Goal: Contribute content: Contribute content

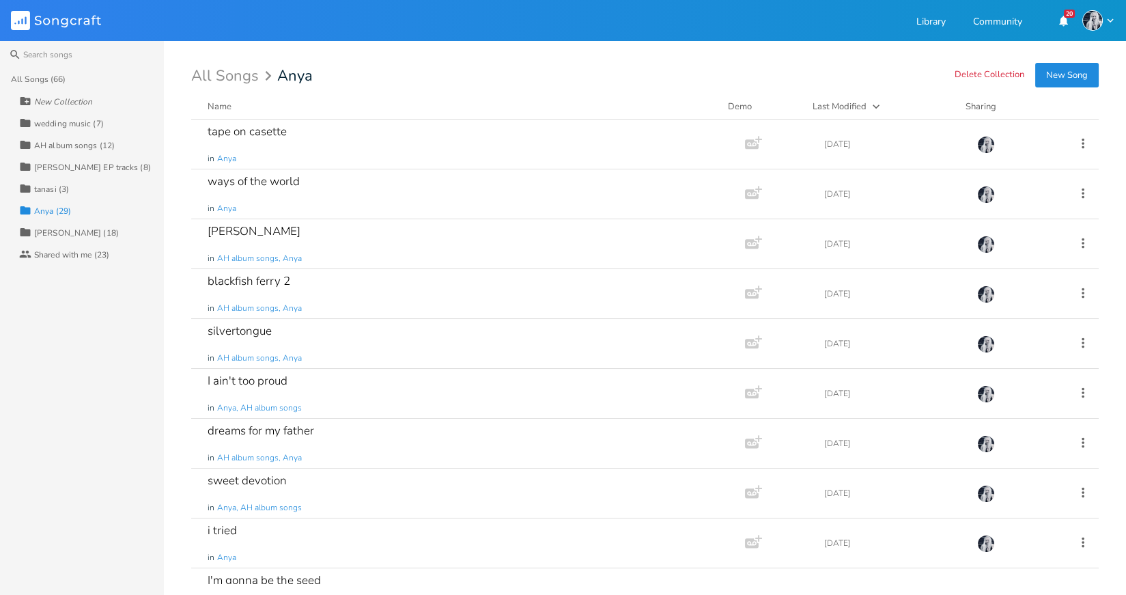
click at [1068, 73] on button "New Song" at bounding box center [1067, 75] width 64 height 25
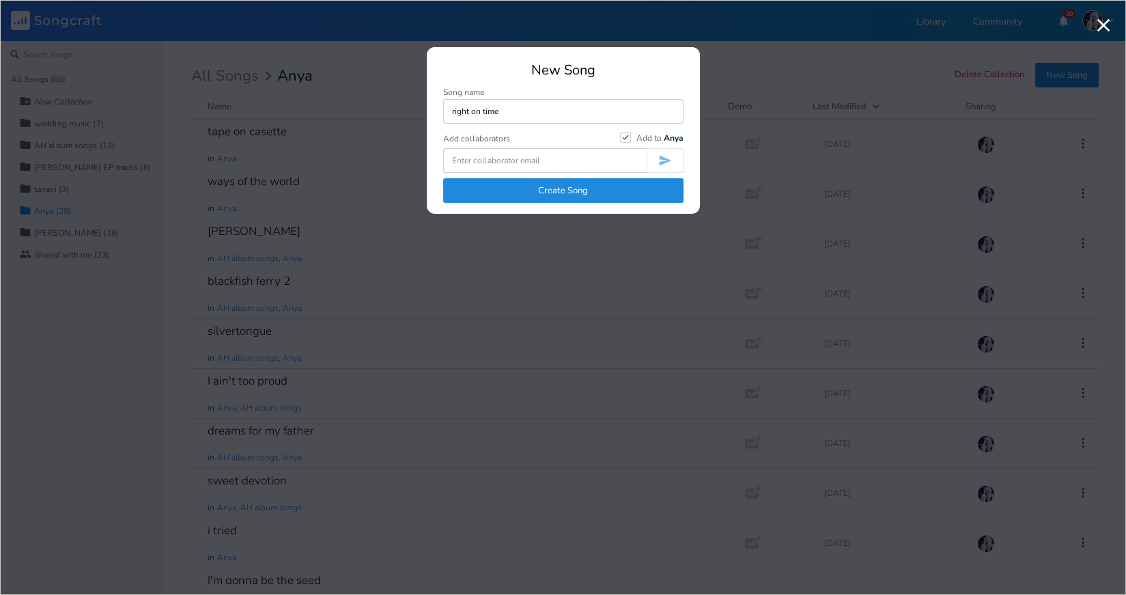
type input "right on time"
click at [546, 188] on button "Create Song" at bounding box center [563, 190] width 240 height 25
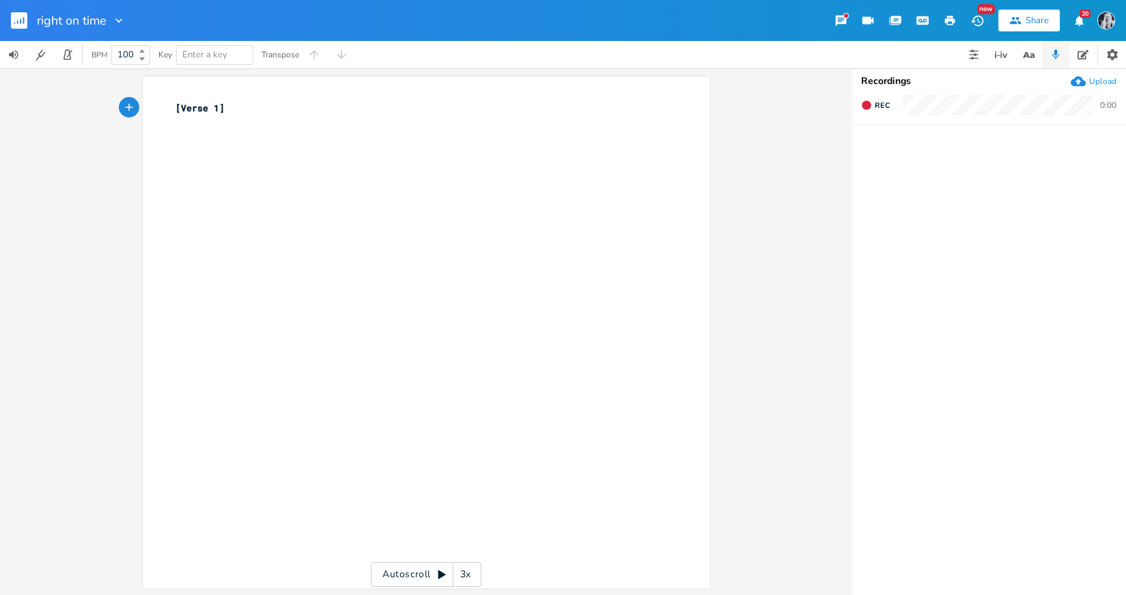
click at [229, 107] on pre "[Verse 1]" at bounding box center [419, 108] width 493 height 14
type textarea "[Verse 1]"
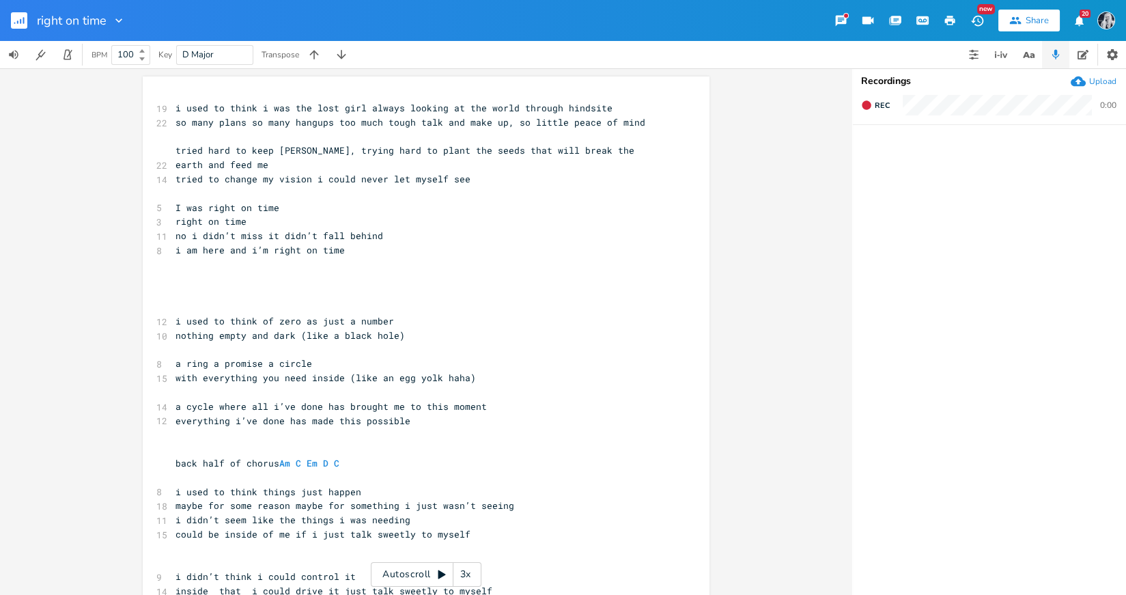
click at [364, 110] on span "i used to think i was the lost girl always looking at the world through hindsite" at bounding box center [393, 108] width 437 height 12
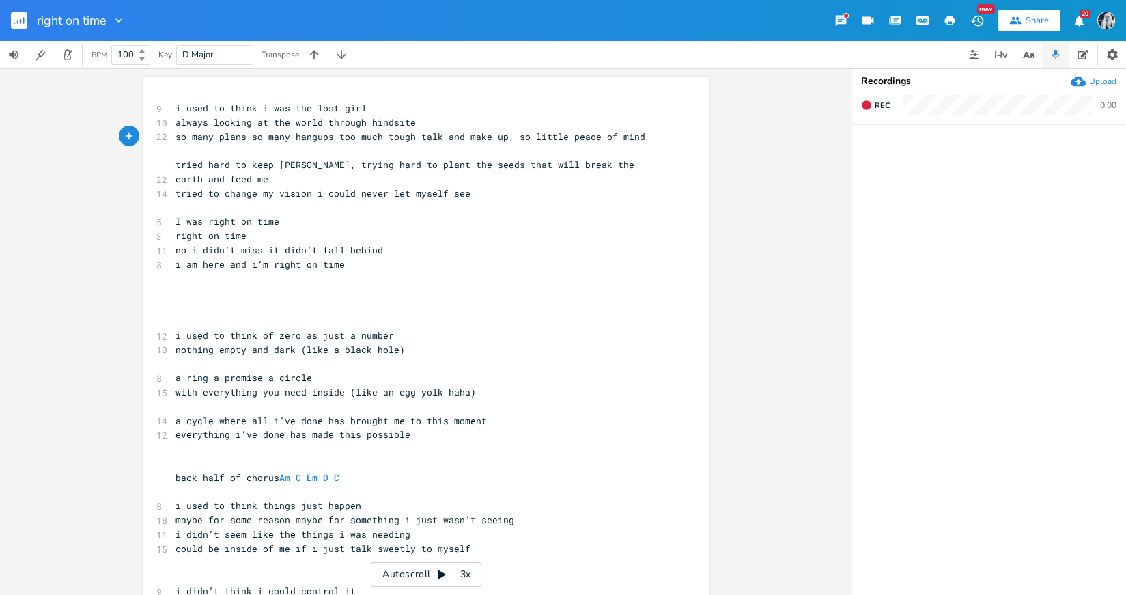
click at [509, 138] on span "so many plans so many hangups too much tough talk and make up, so little peace …" at bounding box center [410, 136] width 470 height 12
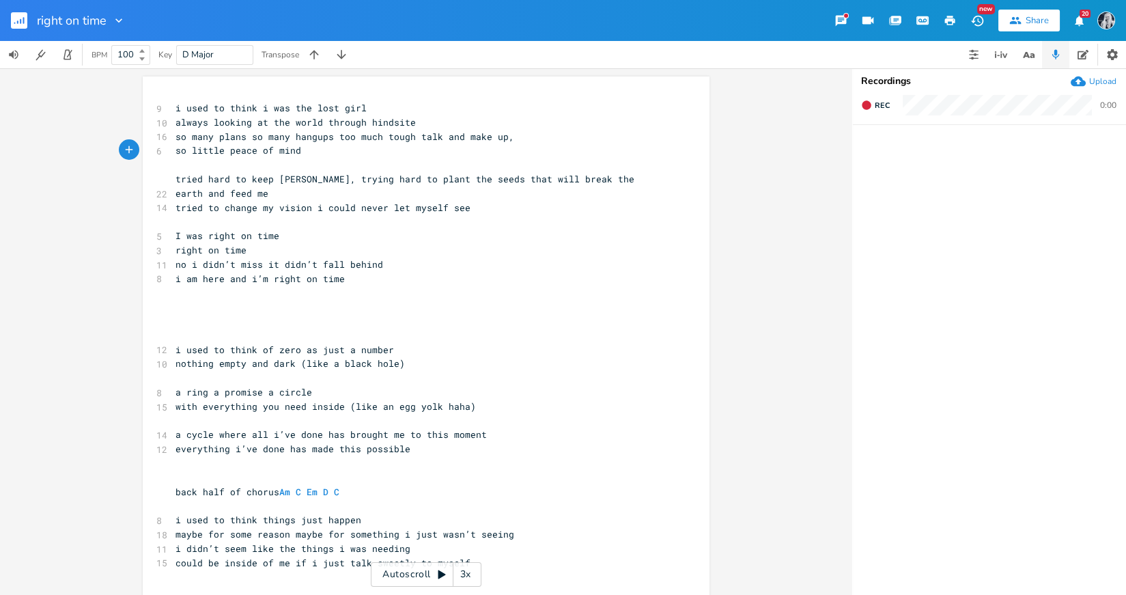
click at [175, 182] on span "tried hard to keep [PERSON_NAME], trying hard to plant the seeds that will brea…" at bounding box center [407, 186] width 464 height 27
type textarea "i"
click at [337, 182] on span "i tried hard to keep [PERSON_NAME], trying hard to plant the seeds that will br…" at bounding box center [412, 186] width 475 height 27
click at [384, 195] on span "trying hard to plant the seeds that will break the earth and feed me" at bounding box center [360, 193] width 371 height 12
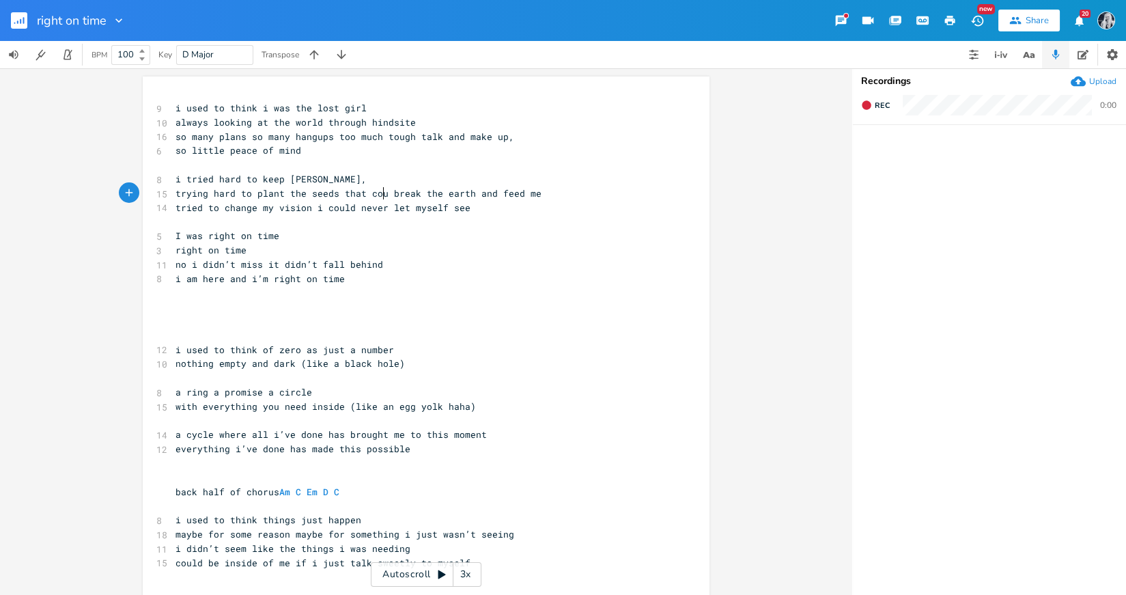
type textarea "could"
click at [173, 194] on pre "trying hard to plant the seeds that could break the earth and feed me" at bounding box center [419, 193] width 493 height 14
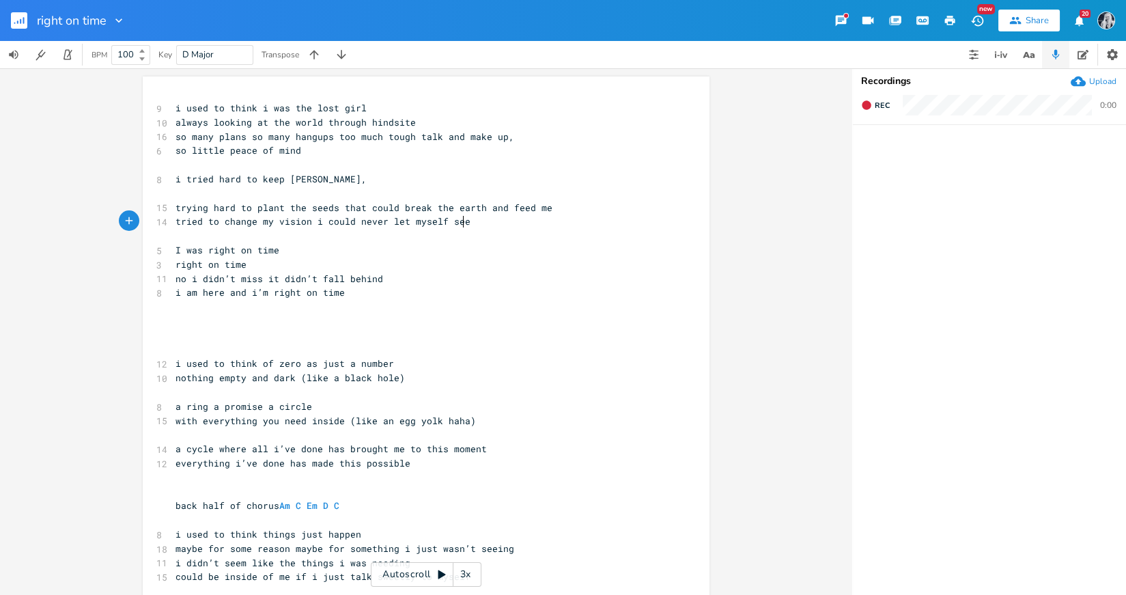
type textarea "lf see"
type textarea "I was right on time"
type textarea "i could never let myself see"
drag, startPoint x: 460, startPoint y: 227, endPoint x: 308, endPoint y: 227, distance: 152.3
click at [308, 227] on pre "tried to change my vision i could never let myself see" at bounding box center [419, 221] width 493 height 14
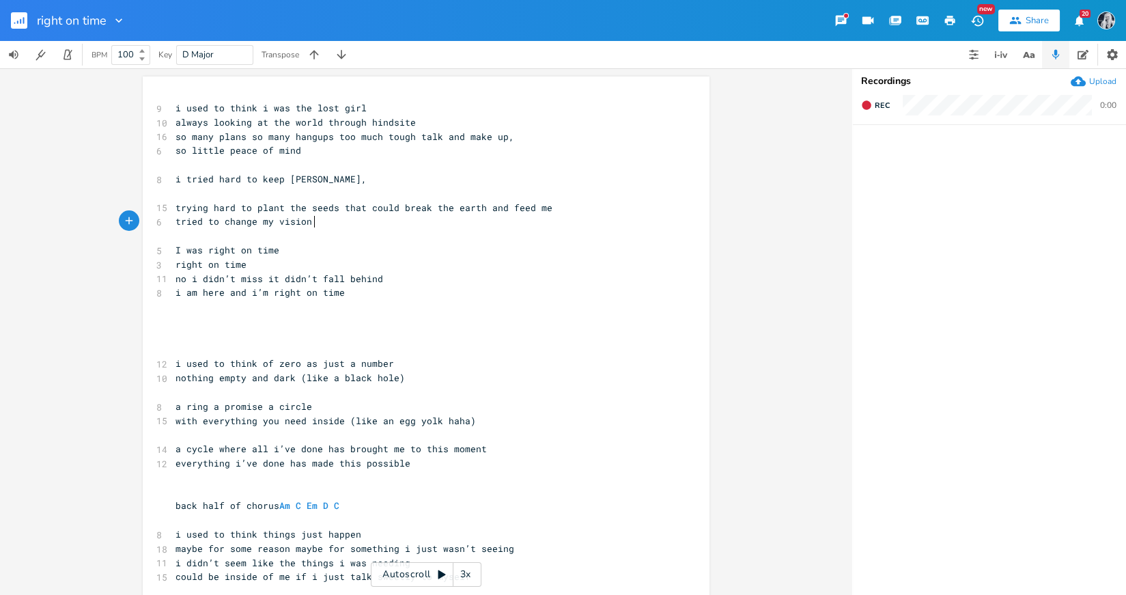
click at [181, 191] on pre "​" at bounding box center [419, 193] width 493 height 14
click at [315, 225] on pre "tried to change my vision" at bounding box center [419, 221] width 493 height 14
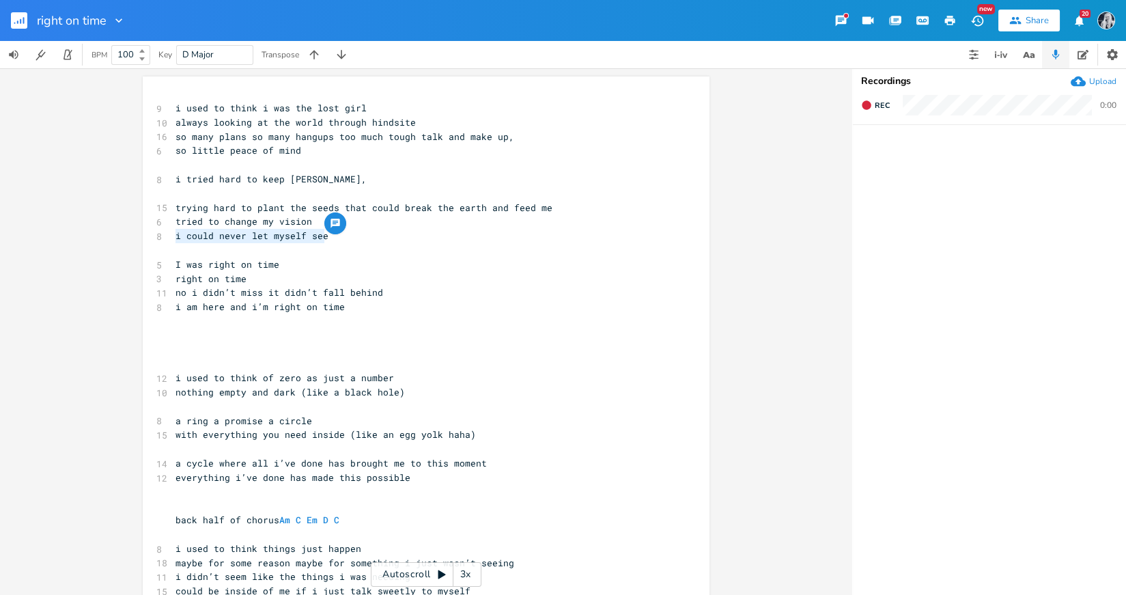
type textarea "tried to change my vision i could never let myself see"
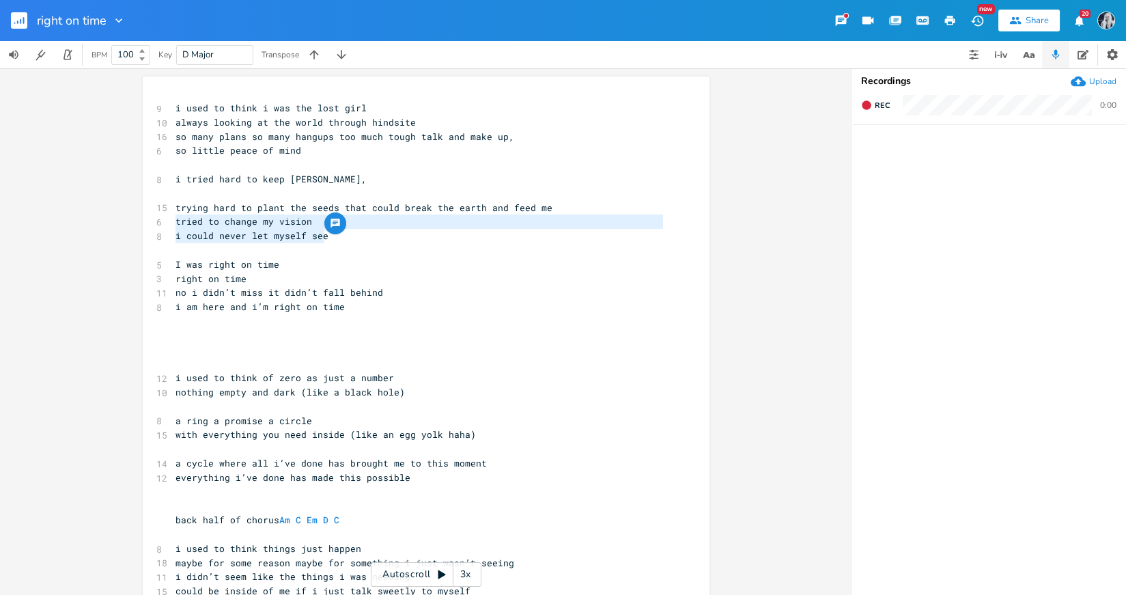
drag, startPoint x: 332, startPoint y: 236, endPoint x: 164, endPoint y: 223, distance: 168.5
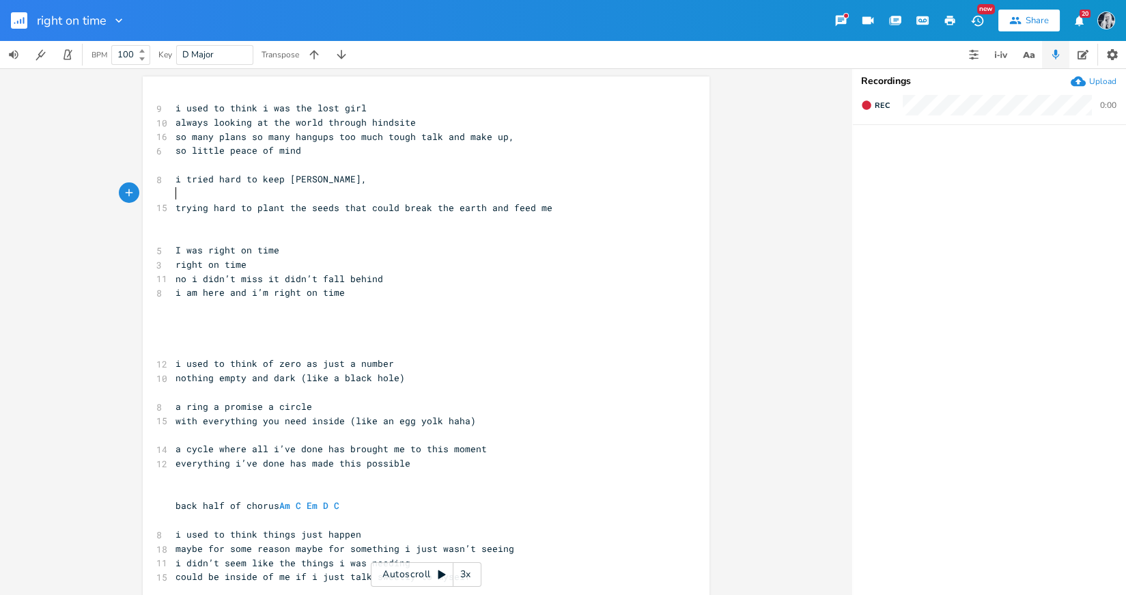
click at [173, 195] on pre "​" at bounding box center [419, 193] width 493 height 14
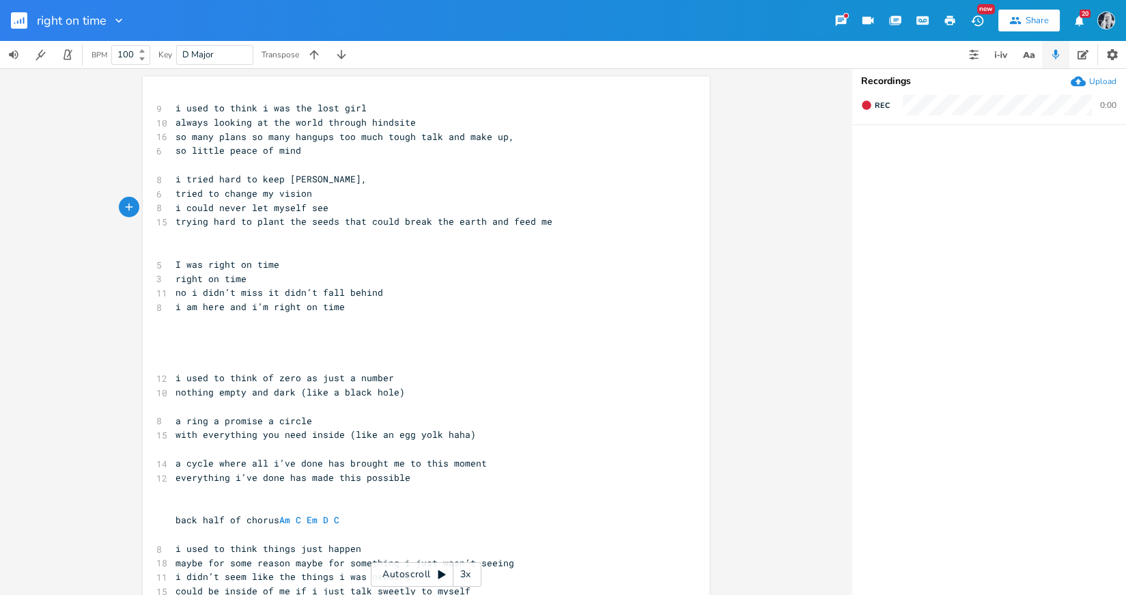
click at [333, 180] on span "i tried hard to keep [PERSON_NAME]," at bounding box center [270, 179] width 191 height 12
type textarea "i tried hard to keep [PERSON_NAME],"
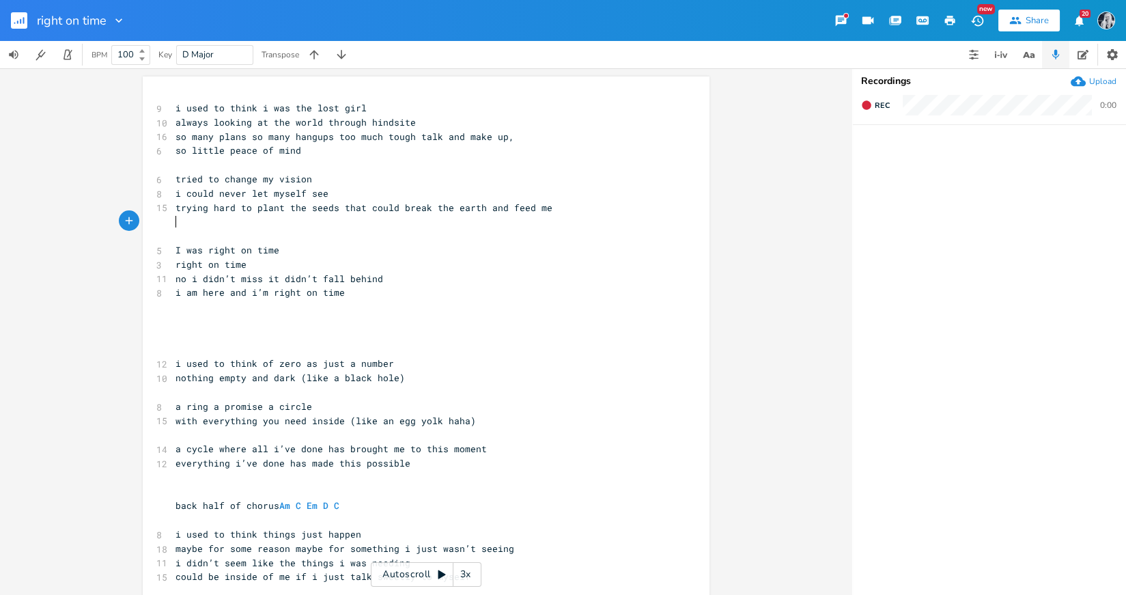
click at [182, 220] on pre "​" at bounding box center [419, 221] width 493 height 14
paste textarea "could"
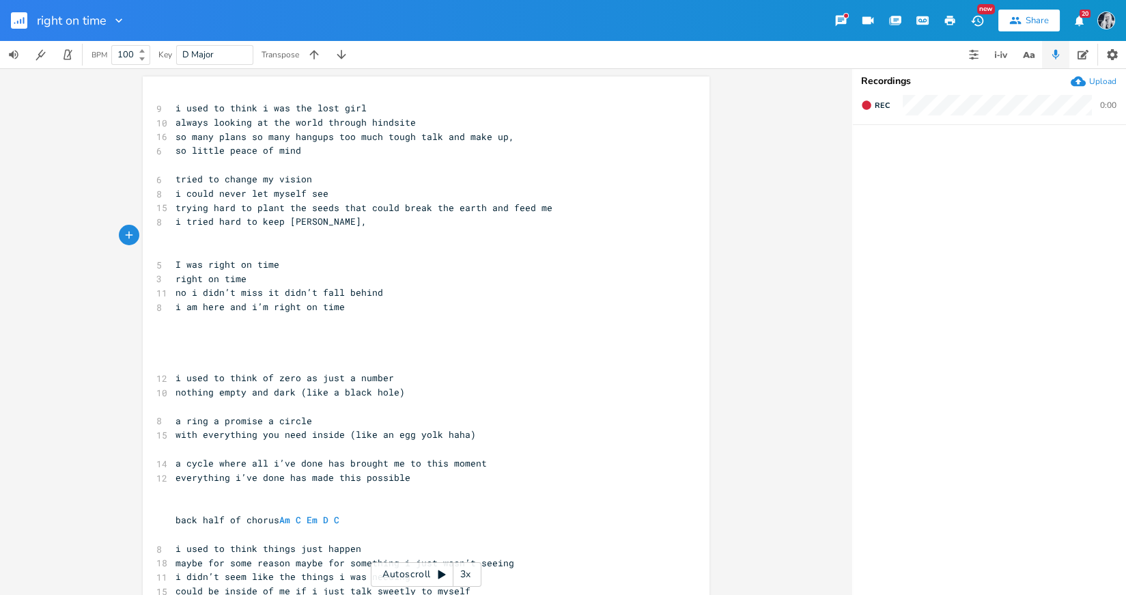
click at [204, 193] on span "i could never let myself see" at bounding box center [251, 193] width 153 height 12
type textarea "i could never let myself see"
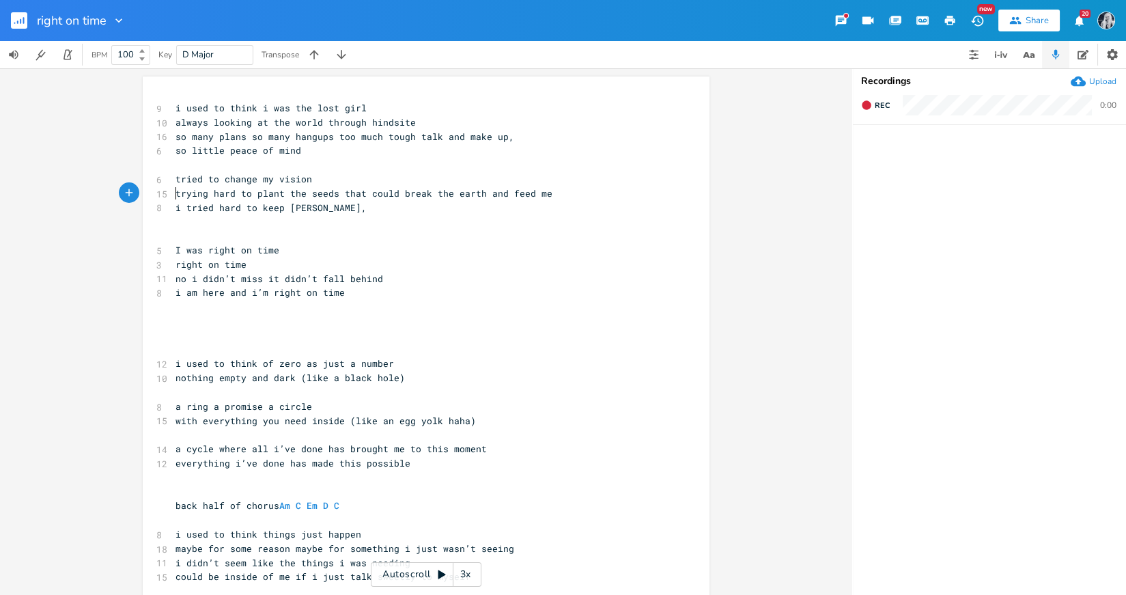
click at [173, 180] on pre "tried to change my vision" at bounding box center [419, 179] width 493 height 14
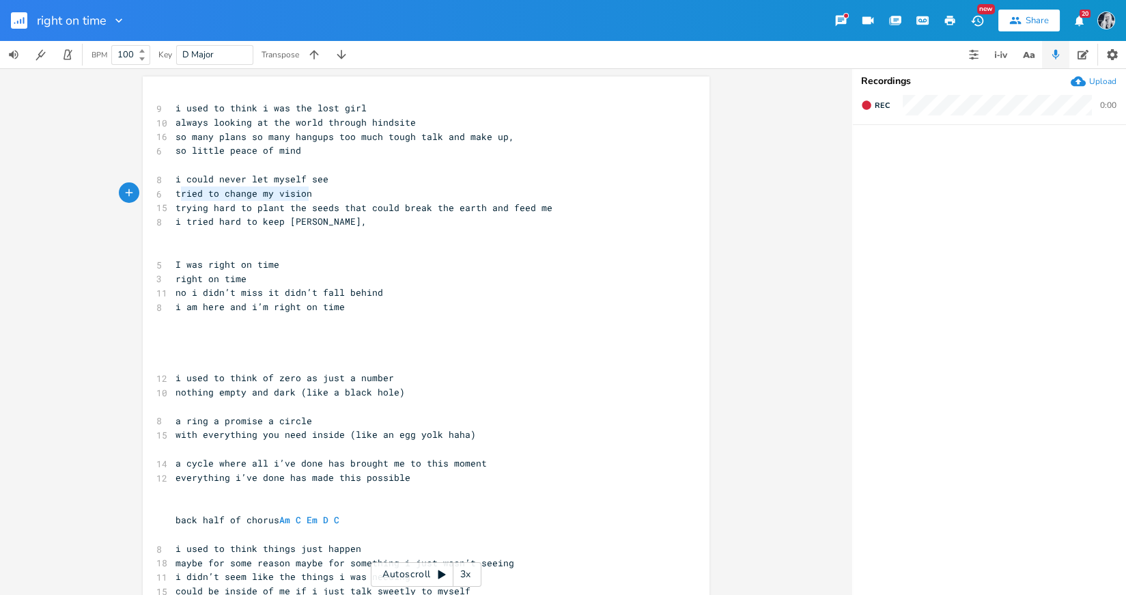
type textarea "tried to change my vision"
drag, startPoint x: 305, startPoint y: 195, endPoint x: 169, endPoint y: 196, distance: 135.9
click at [173, 196] on pre "tried to change my vision" at bounding box center [419, 193] width 493 height 14
click at [173, 171] on pre "​" at bounding box center [419, 165] width 493 height 14
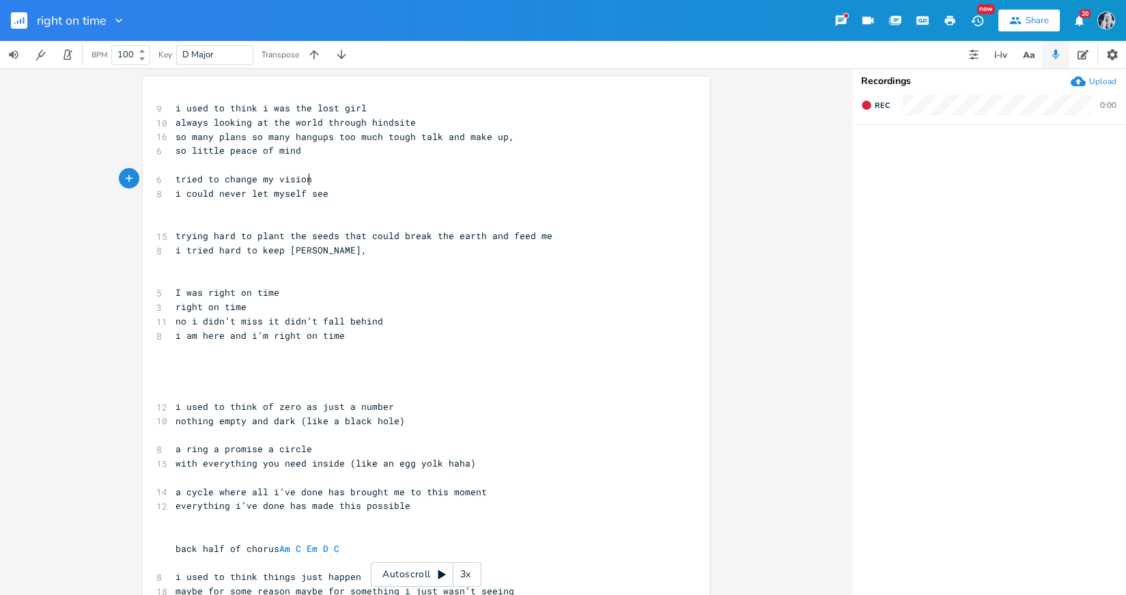
click at [179, 216] on pre "​" at bounding box center [419, 221] width 493 height 14
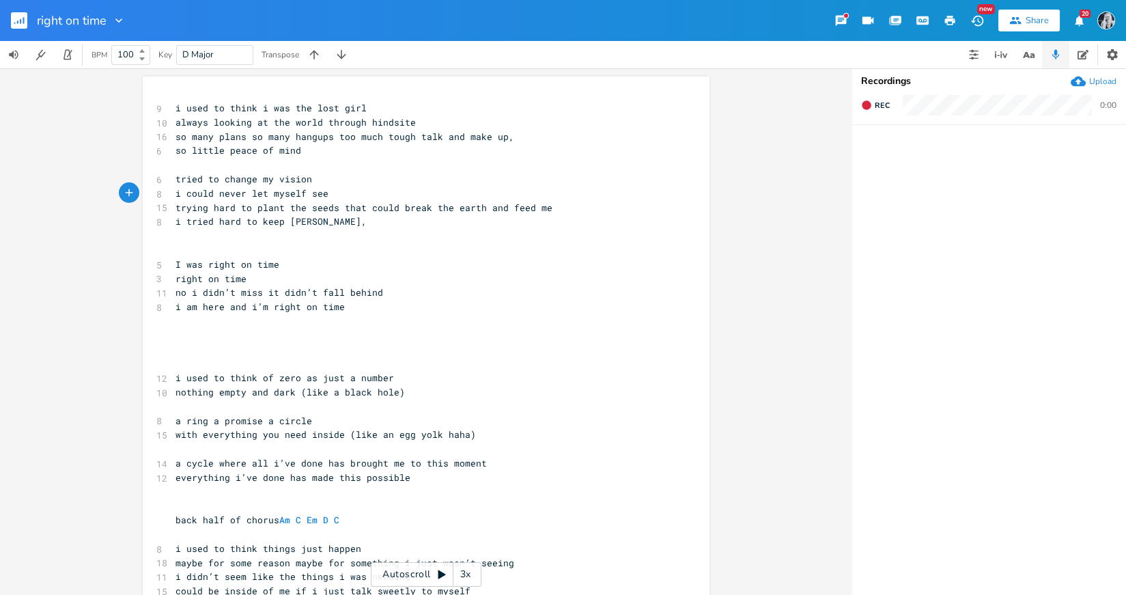
click at [333, 225] on span "i tried hard to keep [PERSON_NAME]," at bounding box center [270, 221] width 191 height 12
type textarea "ve"
drag, startPoint x: 279, startPoint y: 225, endPoint x: 183, endPoint y: 226, distance: 96.3
click at [183, 226] on span "i tried hard to keep believe" at bounding box center [251, 221] width 153 height 12
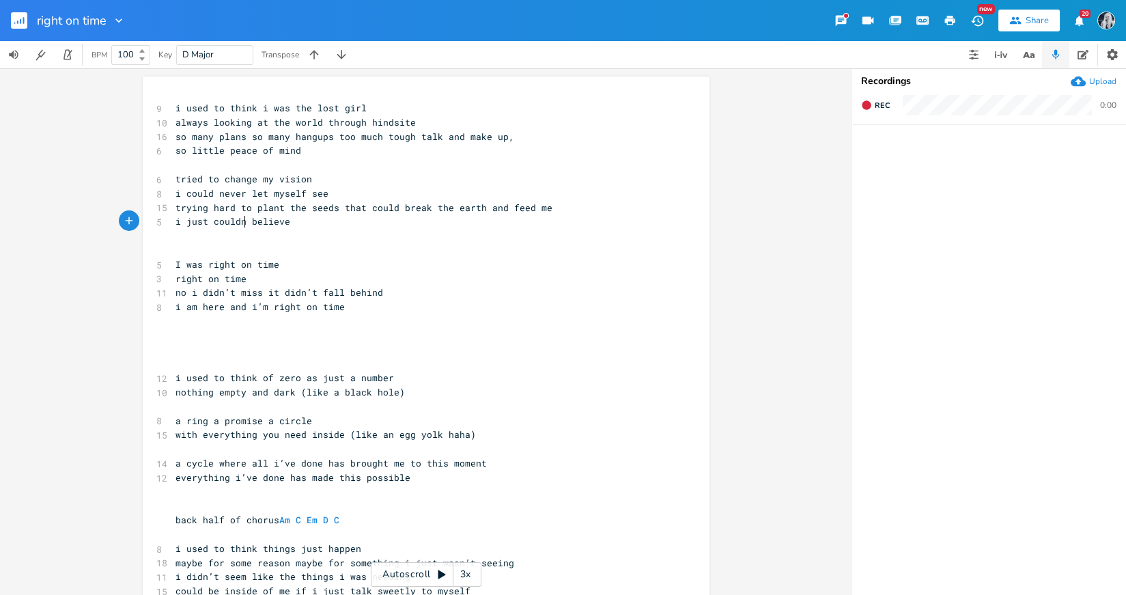
scroll to position [0, 48]
type textarea "just couldnt make myself"
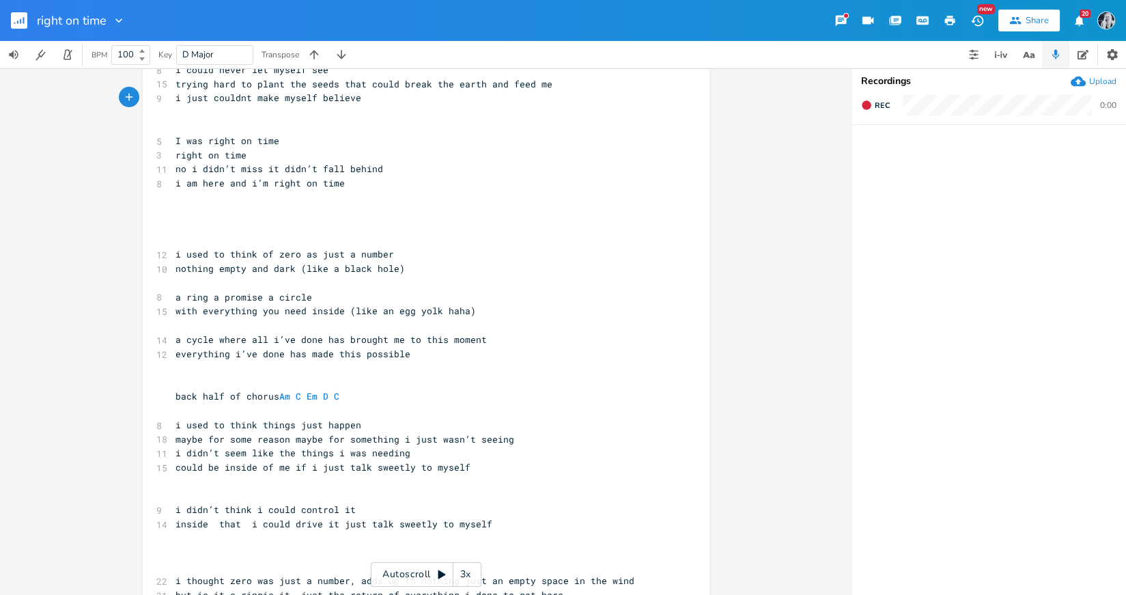
scroll to position [125, 0]
click at [185, 224] on pre "​" at bounding box center [419, 225] width 493 height 14
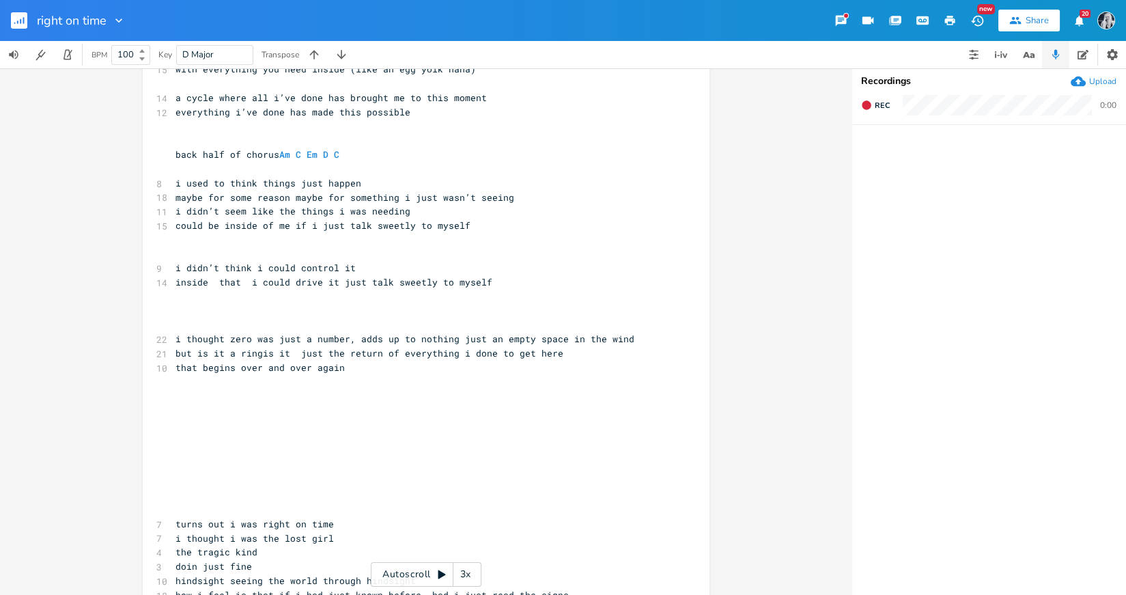
scroll to position [367, 0]
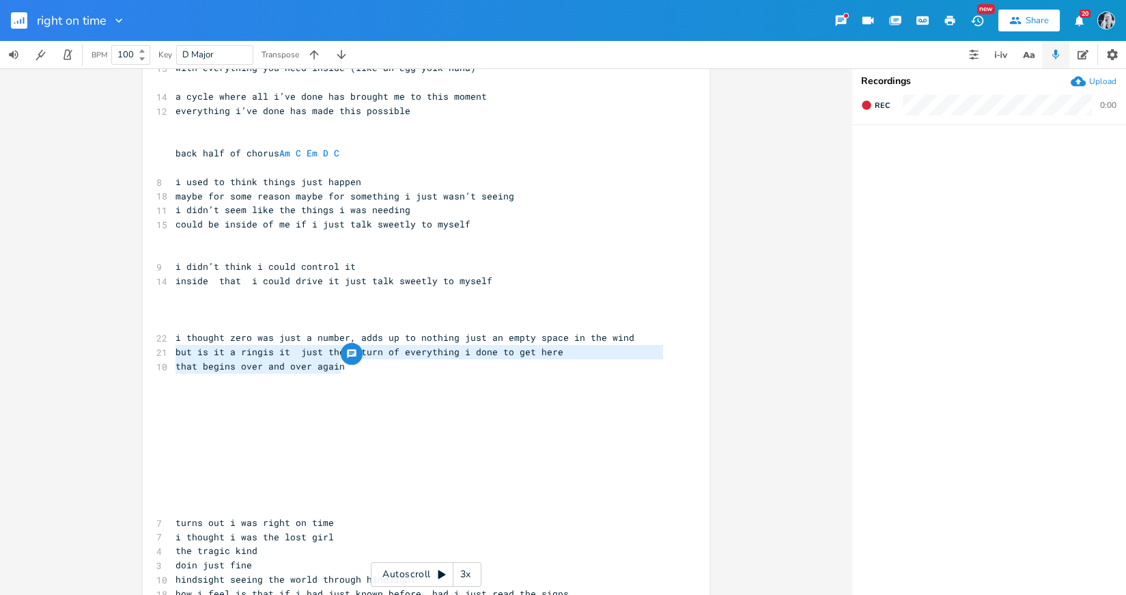
type textarea "i thought zero was just a number, adds up to nothing just an empty space in the…"
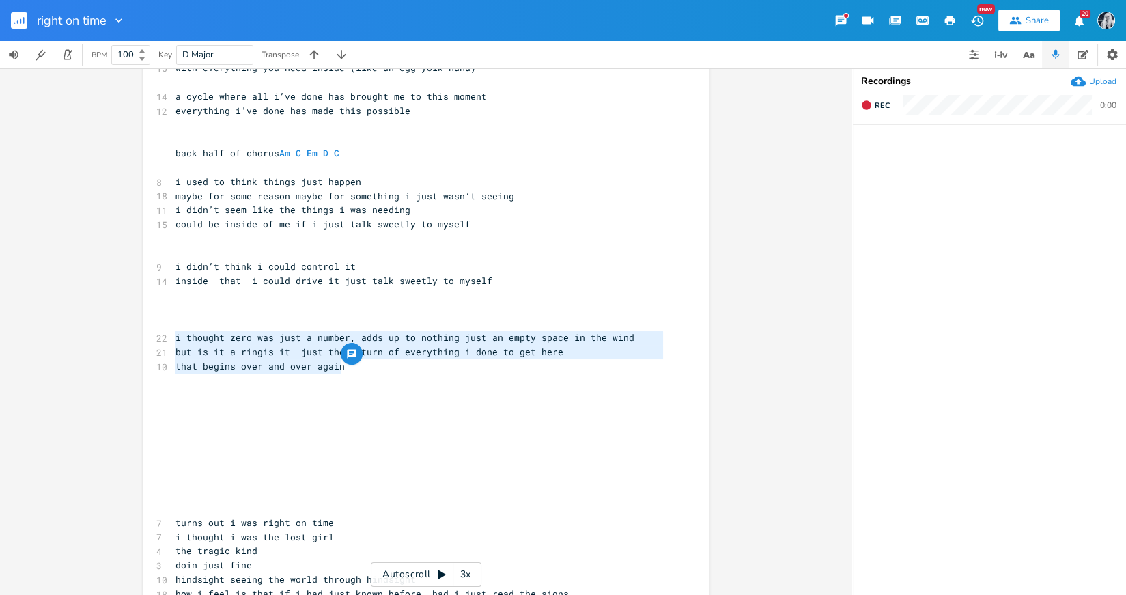
drag, startPoint x: 345, startPoint y: 368, endPoint x: 149, endPoint y: 337, distance: 198.5
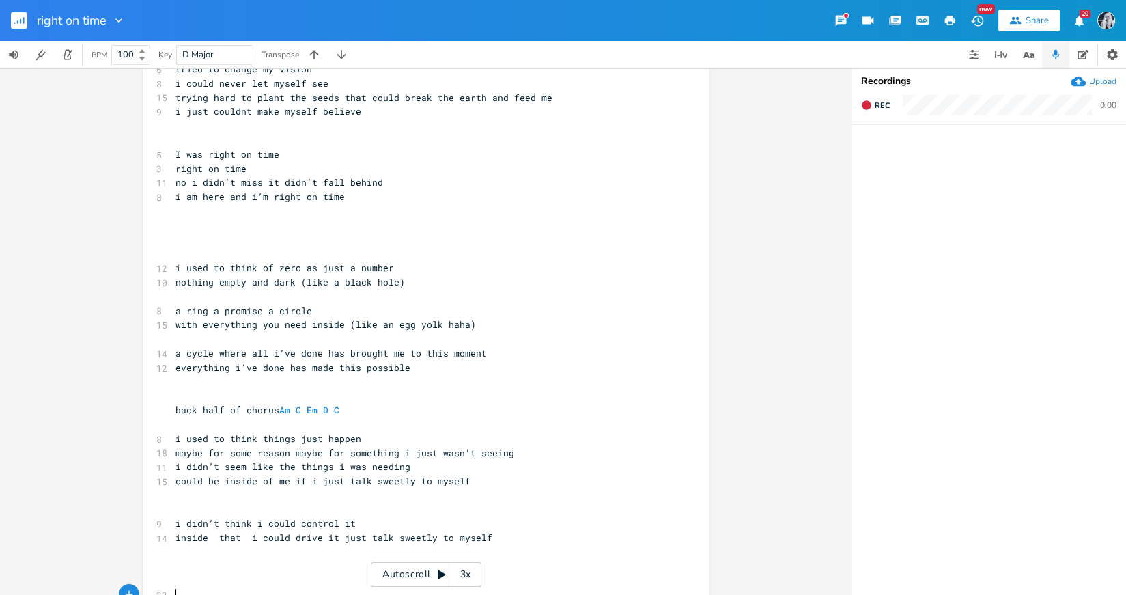
scroll to position [0, 0]
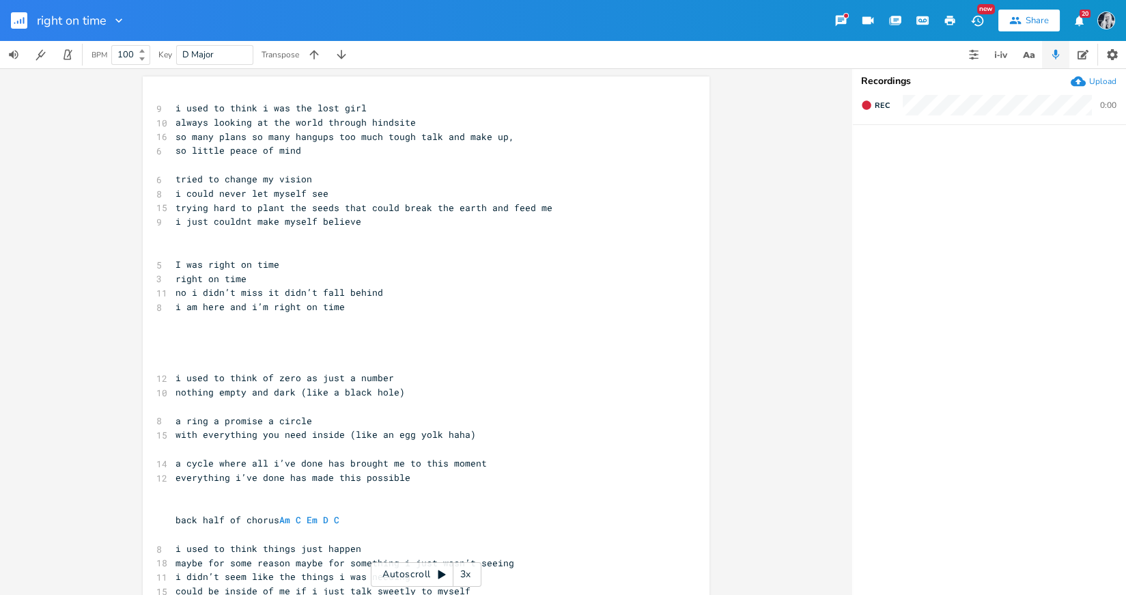
click at [349, 311] on pre "i am here and i’m right on time" at bounding box center [419, 307] width 493 height 14
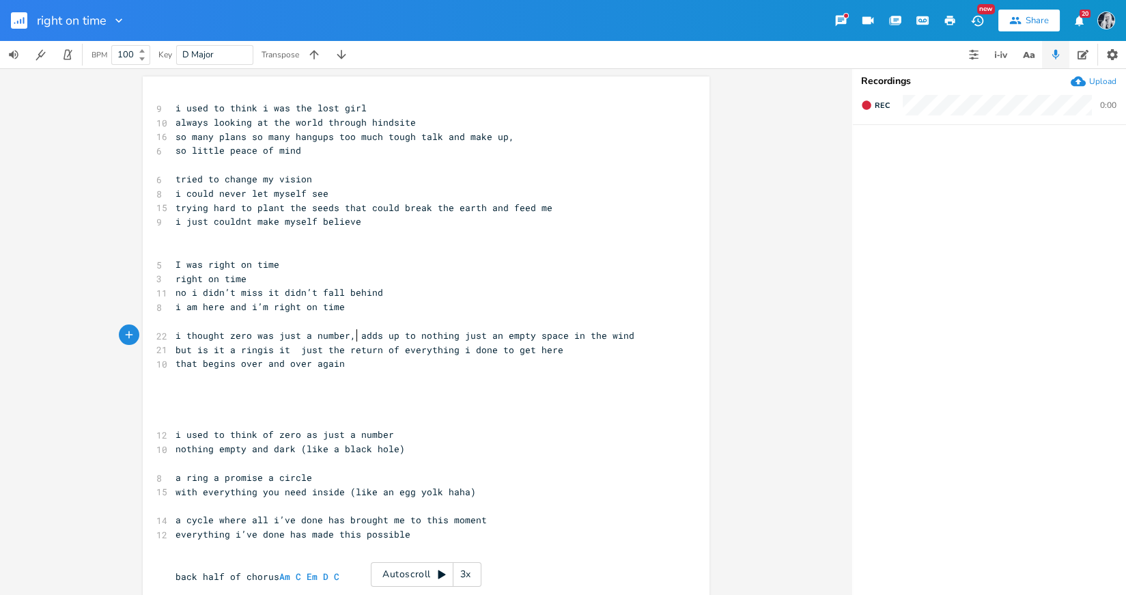
click at [352, 337] on span "i thought zero was just a number, adds up to nothing just an empty space in the…" at bounding box center [404, 335] width 459 height 12
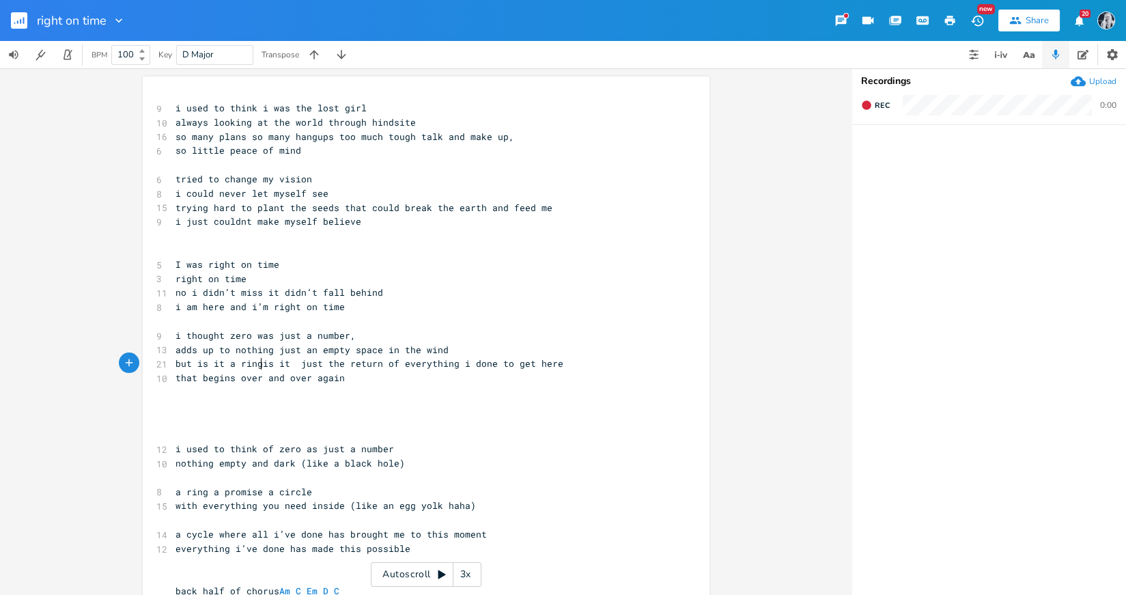
click at [255, 367] on span "but is it a ringis it just the return of everything i done to get here" at bounding box center [369, 363] width 388 height 12
click at [229, 366] on span "but is it a ring is it just the return of everything i done to get here" at bounding box center [371, 363] width 393 height 12
type textarea "promise, a"
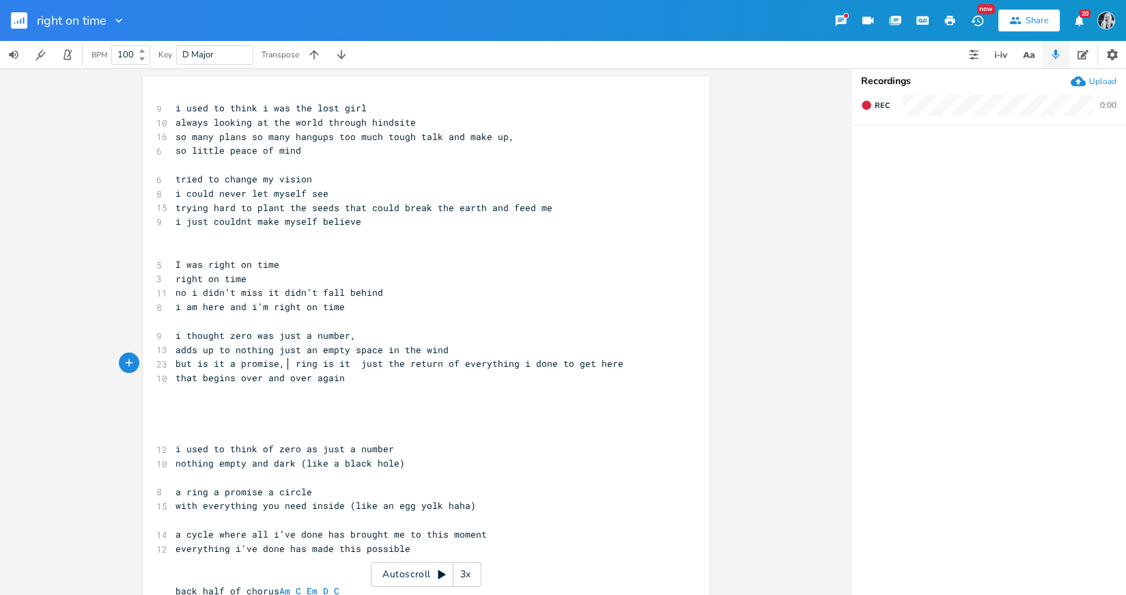
scroll to position [0, 43]
click at [372, 408] on pre "​" at bounding box center [419, 406] width 493 height 14
type textarea "is it"
drag, startPoint x: 356, startPoint y: 365, endPoint x: 319, endPoint y: 369, distance: 37.1
click at [319, 369] on span "but is it a promise, a ring is it just the return of everything i done to get h…" at bounding box center [401, 363] width 453 height 12
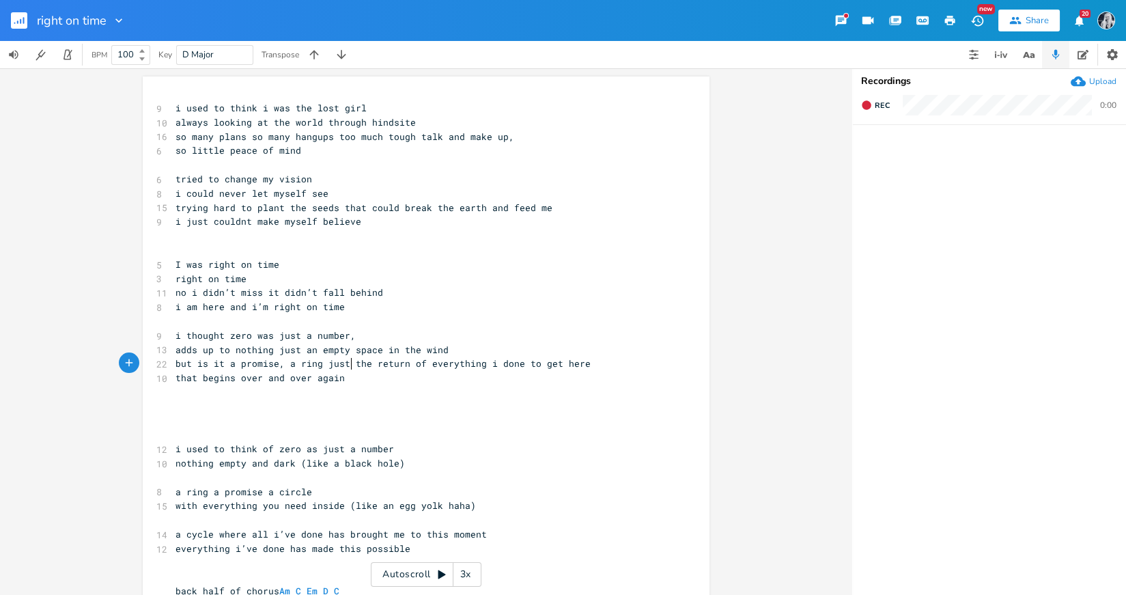
click at [346, 367] on span "but is it a promise, a ring just the return of everything i done to get here" at bounding box center [382, 363] width 415 height 12
type textarea ","
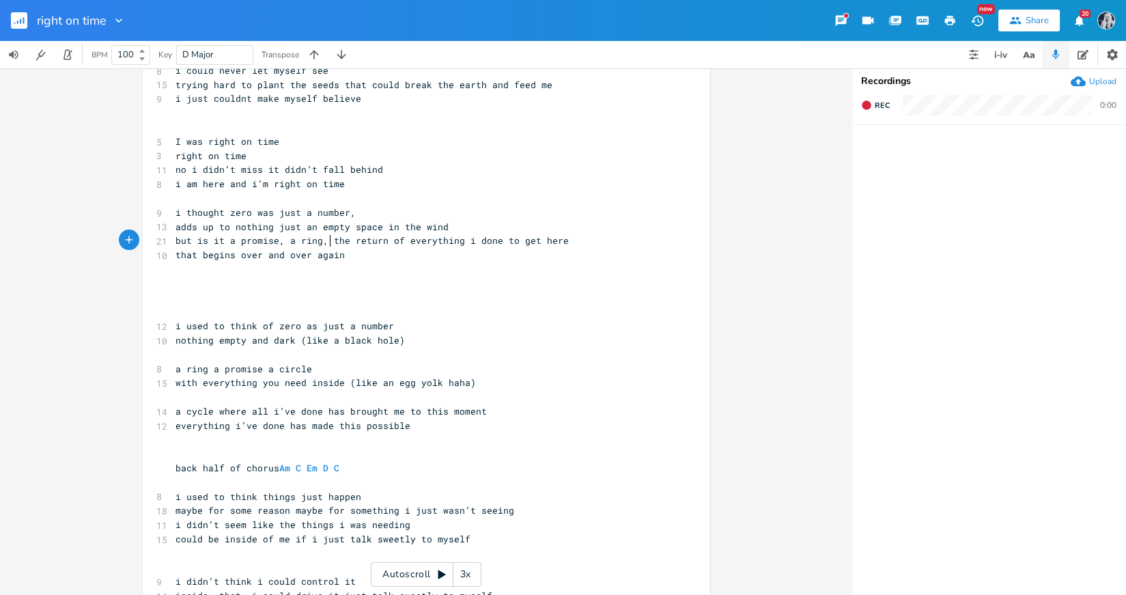
scroll to position [200, 0]
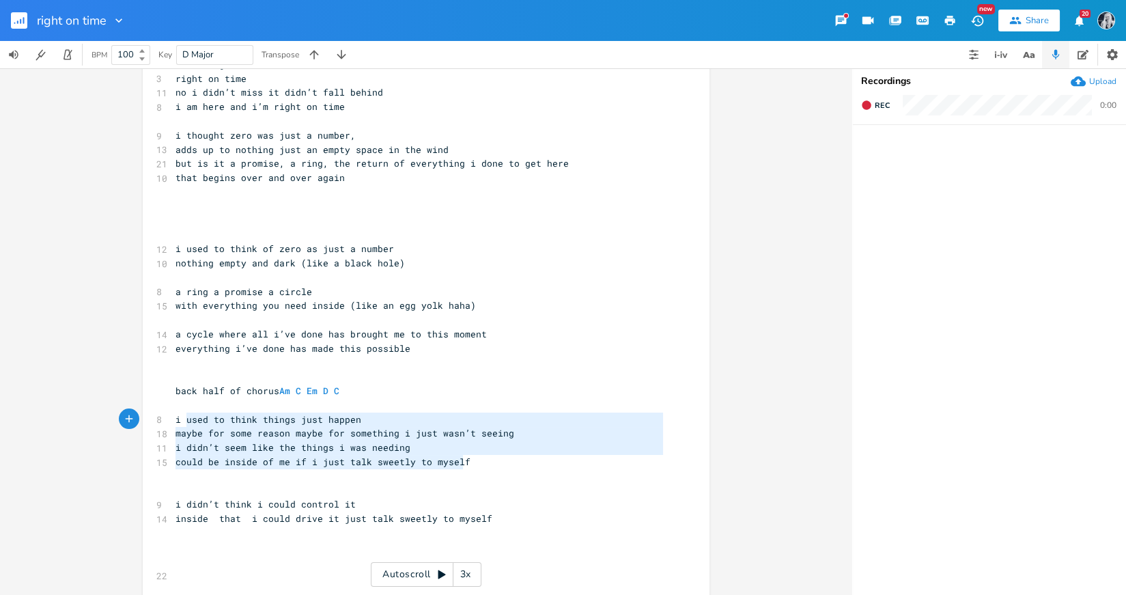
type textarea "i used to think things just happen maybe for some reason maybe for something i …"
drag, startPoint x: 463, startPoint y: 468, endPoint x: 169, endPoint y: 423, distance: 297.9
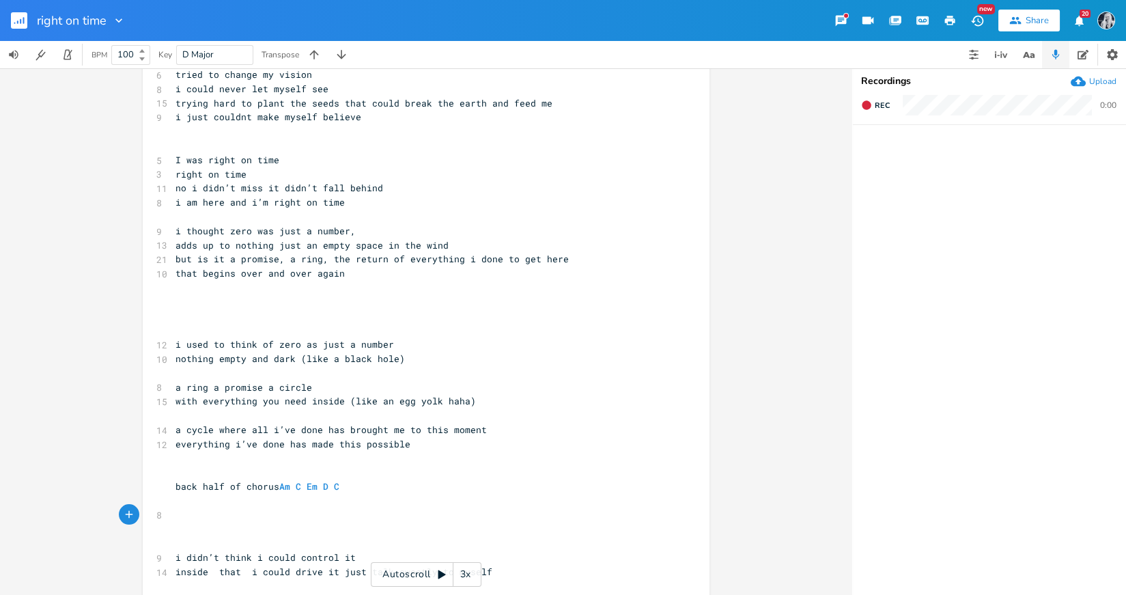
scroll to position [75, 0]
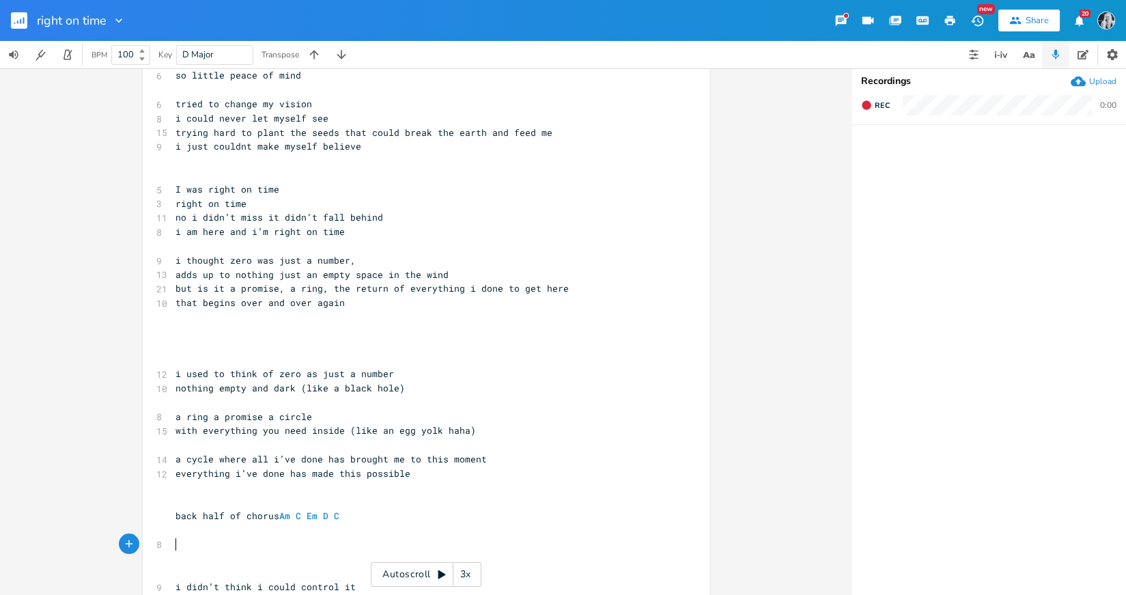
click at [173, 335] on pre "​" at bounding box center [419, 331] width 493 height 14
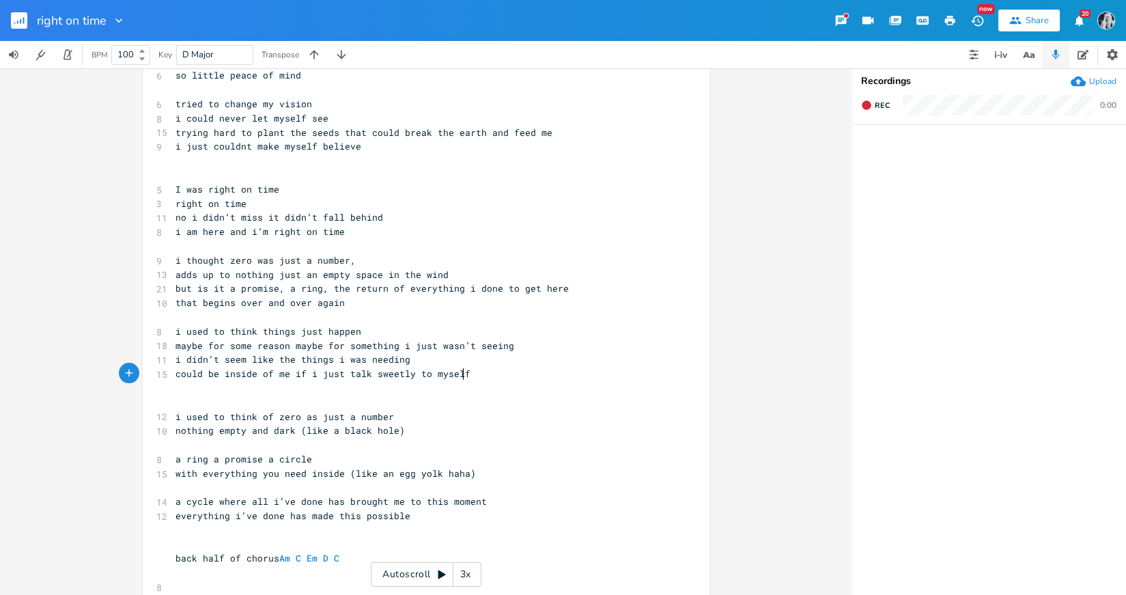
click at [351, 335] on span "i used to think things just happen" at bounding box center [268, 331] width 186 height 12
type textarea "ed"
click at [173, 364] on pre "i didn’t seem like the things i was needing" at bounding box center [419, 359] width 493 height 14
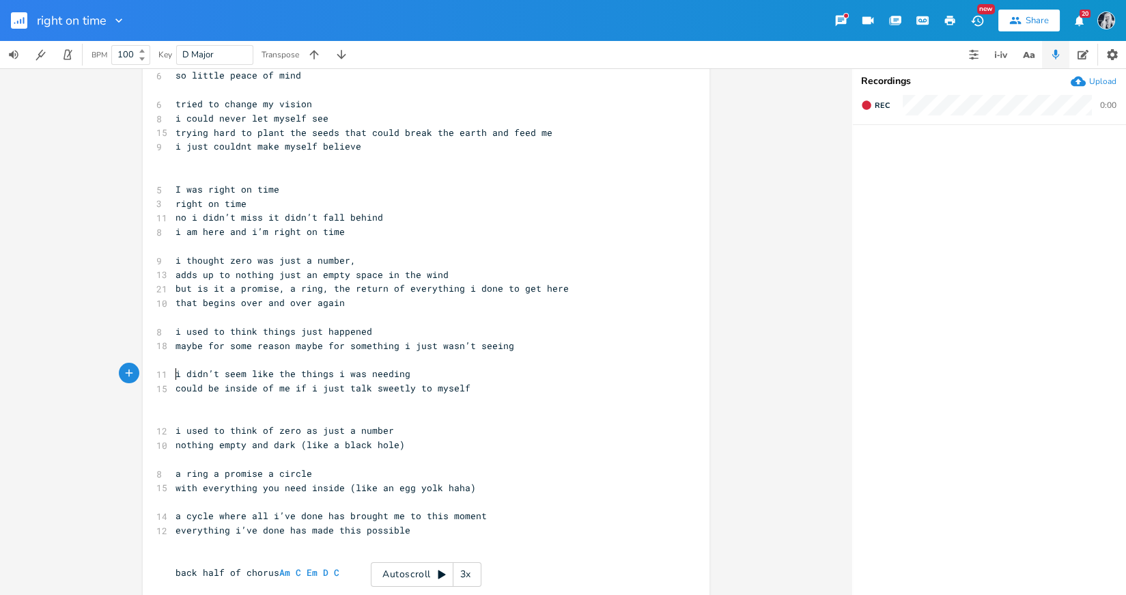
click at [224, 264] on span "i thought zero was just a number," at bounding box center [265, 260] width 180 height 12
type textarea "of"
click at [272, 262] on span "i thought of zero was just a number," at bounding box center [273, 260] width 197 height 12
click at [235, 262] on span "i thought of zero was just a number," at bounding box center [273, 260] width 197 height 12
click at [221, 262] on span "i thought zero was just a number," at bounding box center [265, 260] width 180 height 12
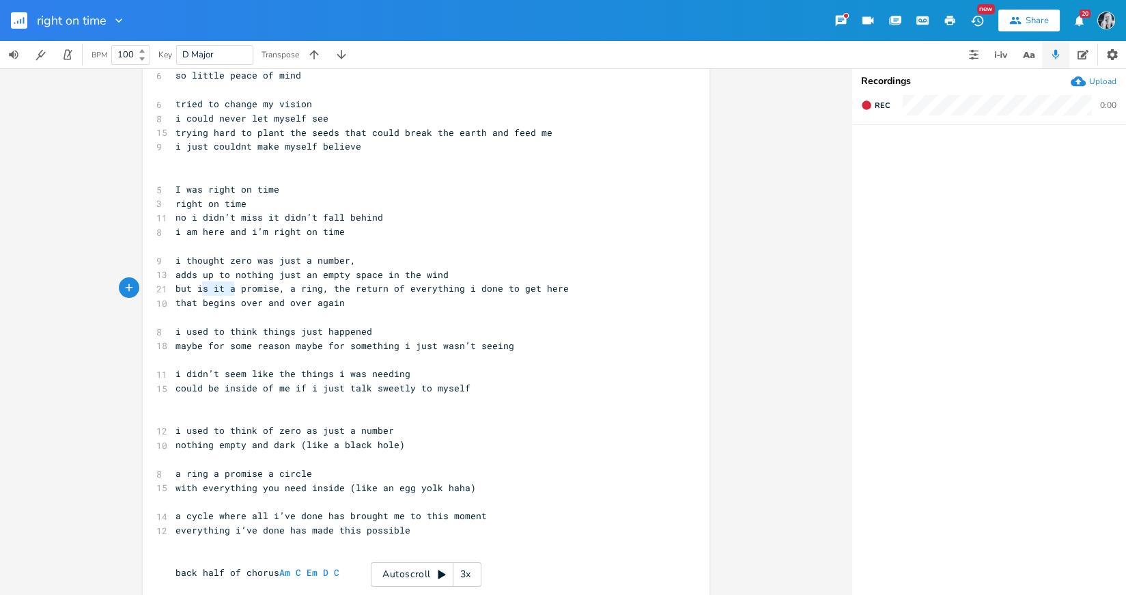
type textarea "is it a"
drag, startPoint x: 230, startPoint y: 290, endPoint x: 195, endPoint y: 292, distance: 34.9
click at [195, 292] on span "but is it a promise, a ring, the return of everything i done to get here" at bounding box center [371, 288] width 393 height 12
click at [288, 402] on pre "​" at bounding box center [419, 402] width 493 height 14
click at [219, 290] on span "but is it a promise, a ring, the return of everything i done to get here" at bounding box center [371, 288] width 393 height 12
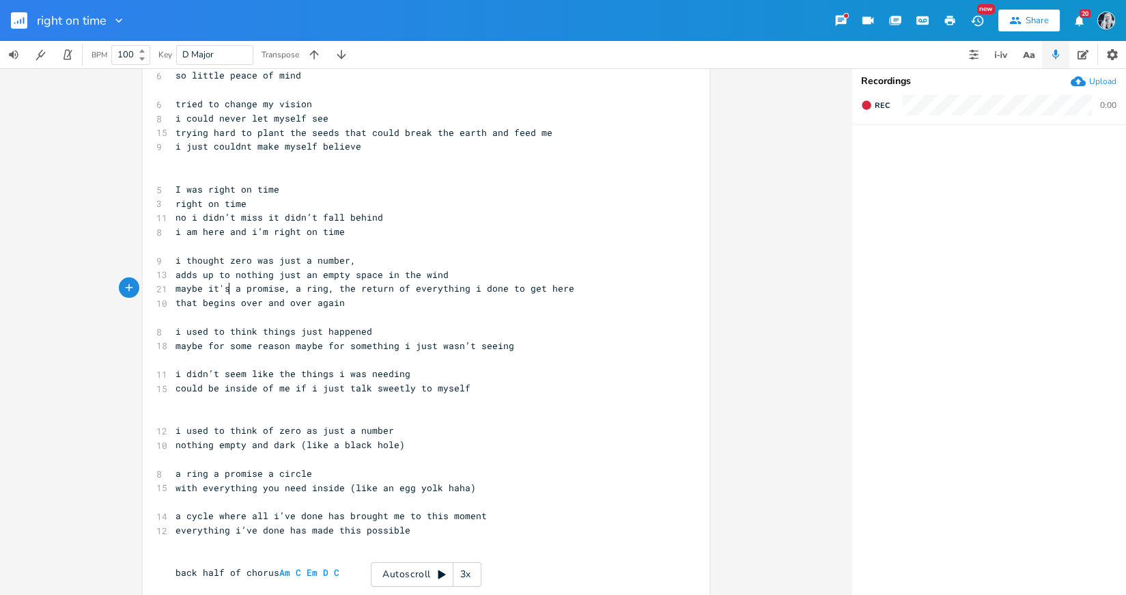
scroll to position [0, 40]
type textarea "maybe it's"
type textarea "could it be"
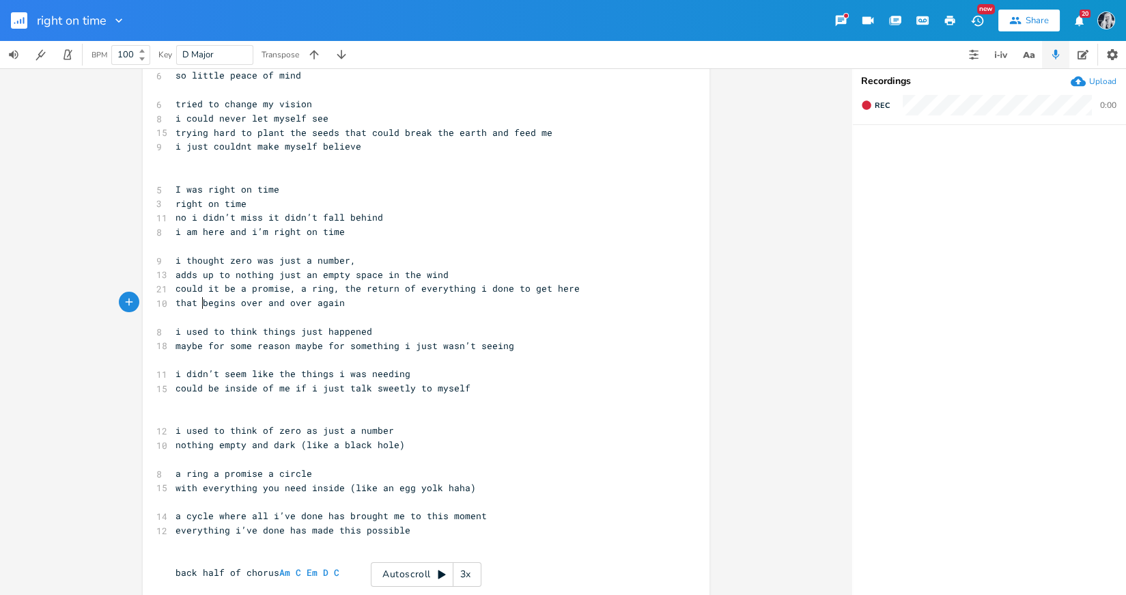
click at [197, 306] on span "that begins over and over again" at bounding box center [259, 302] width 169 height 12
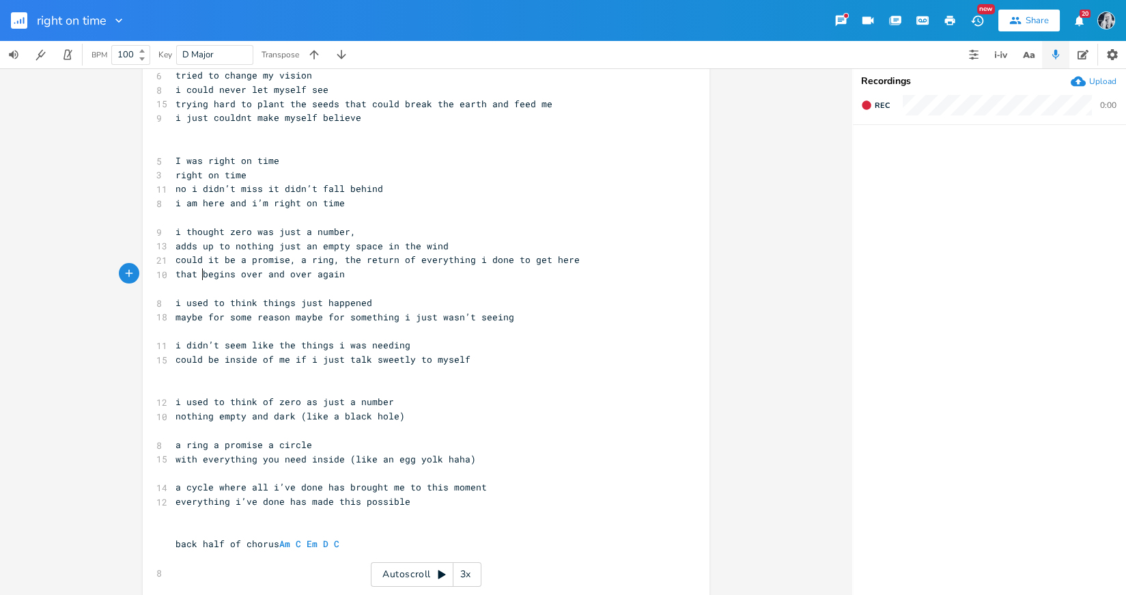
scroll to position [105, 0]
click at [295, 248] on span "adds up to nothing just an empty space in the wind" at bounding box center [311, 244] width 273 height 12
drag, startPoint x: 240, startPoint y: 262, endPoint x: 172, endPoint y: 262, distance: 67.6
click at [175, 262] on span "could it be a promise, a ring, the return of everything i done to get here" at bounding box center [377, 258] width 404 height 12
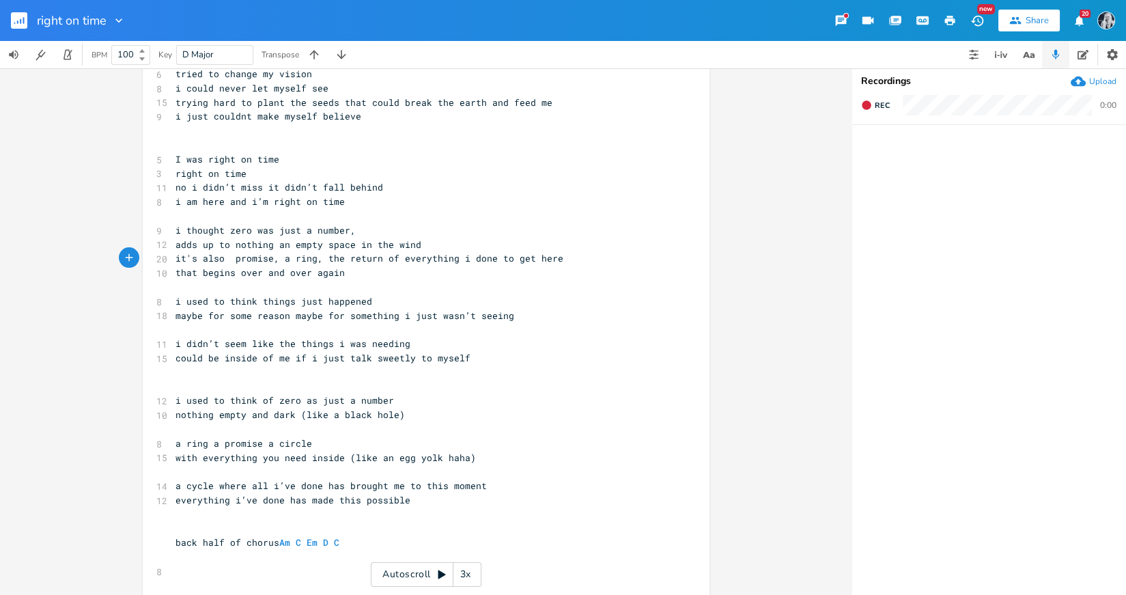
type textarea "it's also a"
click at [325, 261] on span "it's also a promise, a ring, the return of everything i done to get here" at bounding box center [371, 258] width 393 height 12
type textarea "the"
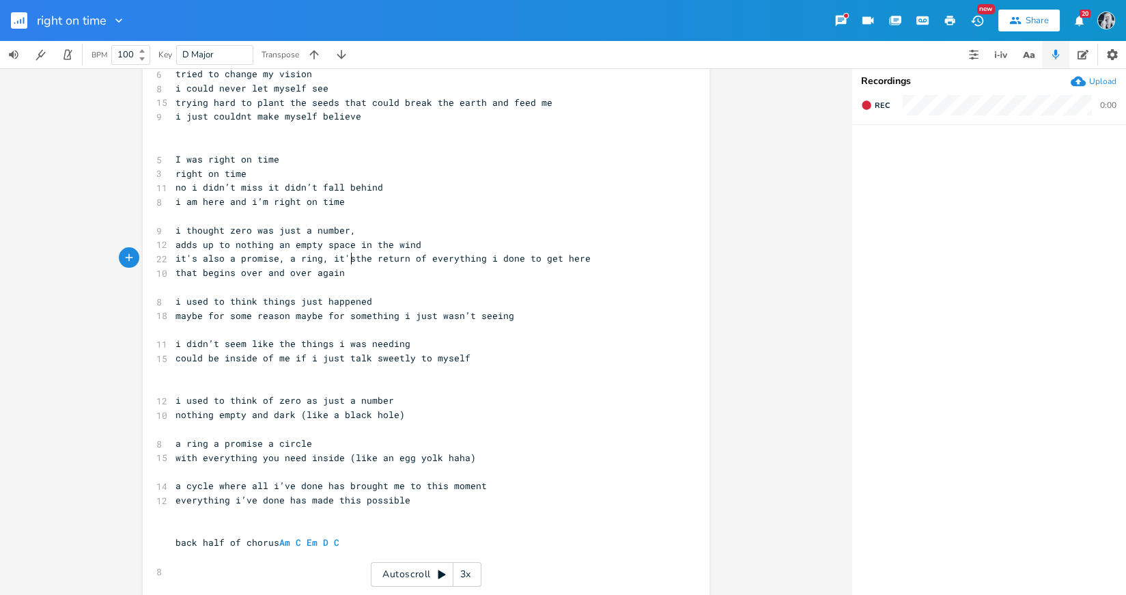
type textarea "it's"
type textarea "over and over"
drag, startPoint x: 304, startPoint y: 272, endPoint x: 234, endPoint y: 275, distance: 70.4
click at [234, 275] on span "that begins over and over again" at bounding box center [259, 272] width 169 height 12
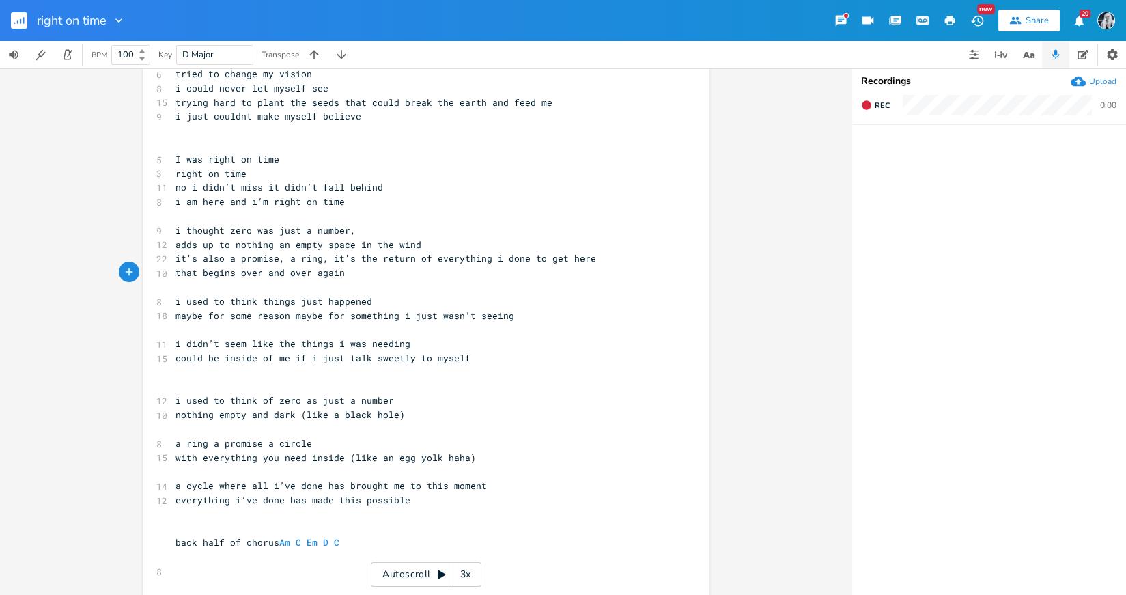
click at [337, 274] on pre "that begins over and over again" at bounding box center [419, 273] width 493 height 14
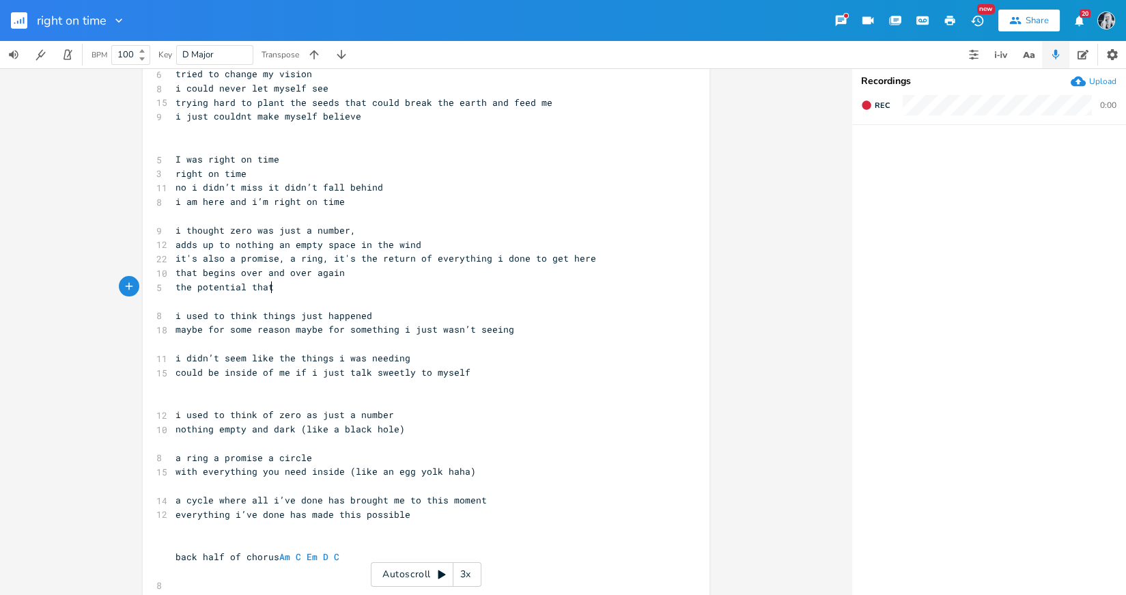
scroll to position [0, 72]
type textarea "the potential that has no enc"
type textarea "d"
click at [188, 304] on pre "​" at bounding box center [419, 301] width 493 height 14
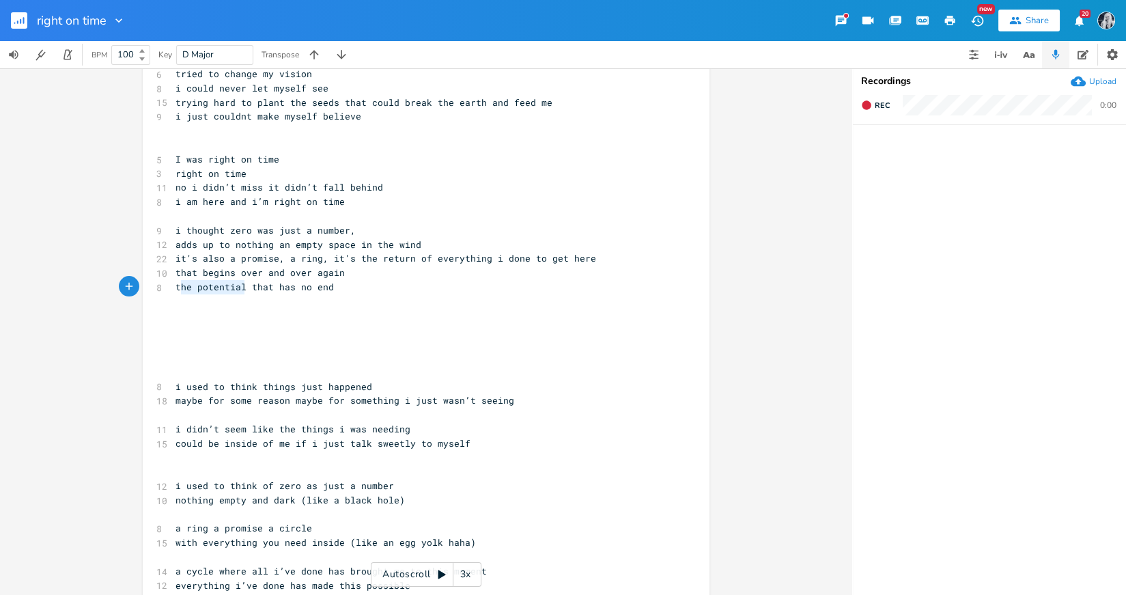
type textarea "the potential"
drag, startPoint x: 241, startPoint y: 287, endPoint x: 170, endPoint y: 292, distance: 71.1
click at [173, 292] on pre "the potential that has no end" at bounding box center [419, 287] width 493 height 14
click at [263, 322] on pre "​" at bounding box center [419, 329] width 493 height 14
click at [589, 257] on pre "it's also a promise, a ring, it's the return of everything i done to get here" at bounding box center [419, 258] width 493 height 14
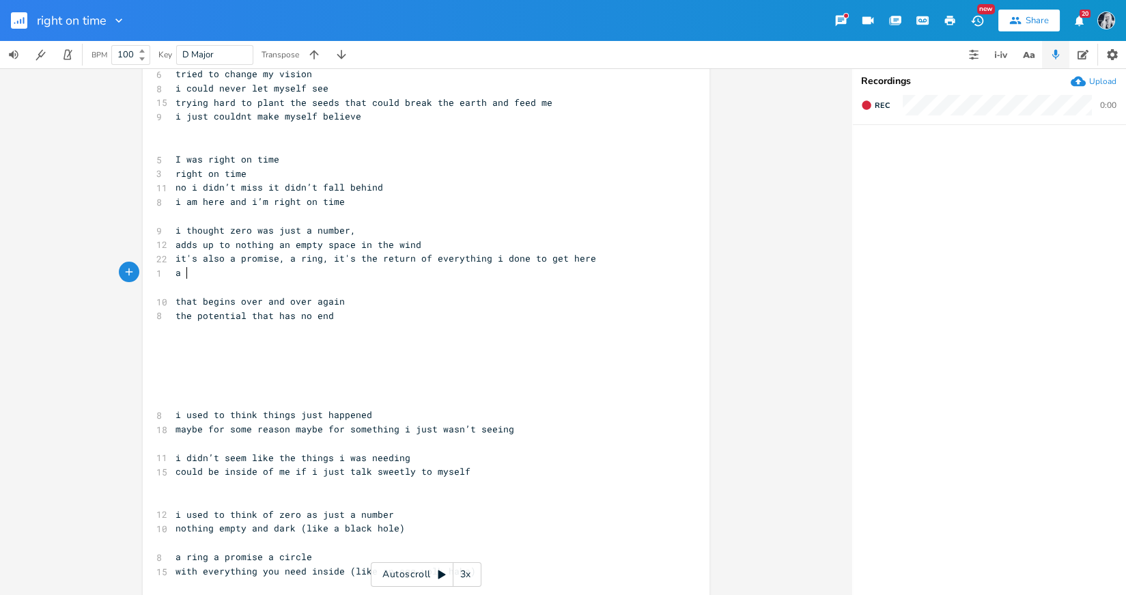
scroll to position [0, 5]
type textarea "a chance to start again"
type textarea "that begins over and over again the potential that has no end"
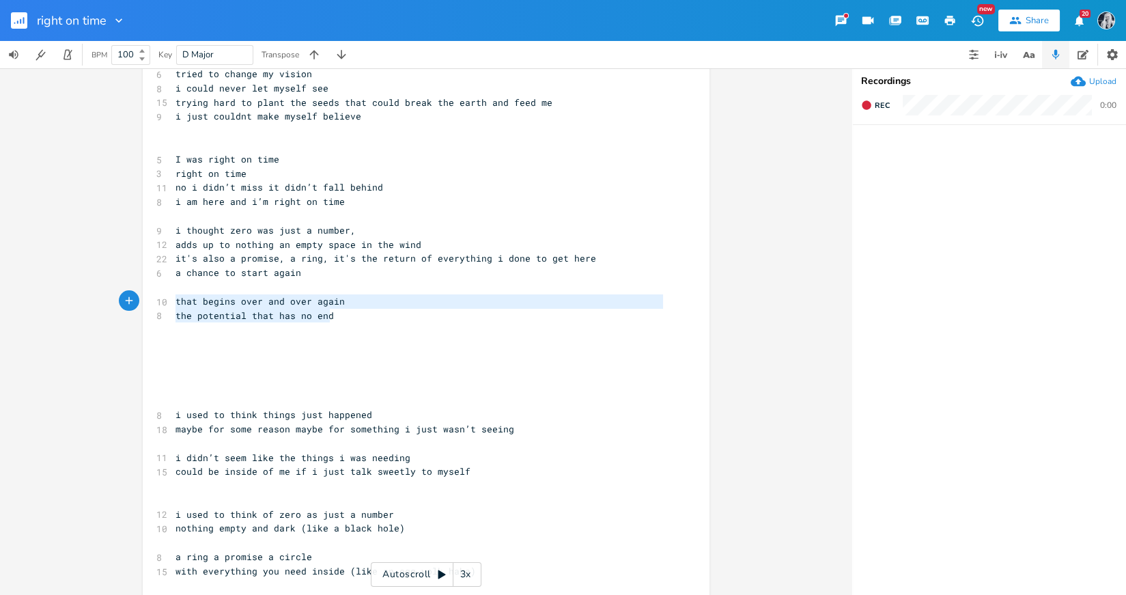
drag, startPoint x: 329, startPoint y: 315, endPoint x: 165, endPoint y: 307, distance: 164.8
click at [175, 277] on span "a chance to start again" at bounding box center [238, 272] width 126 height 12
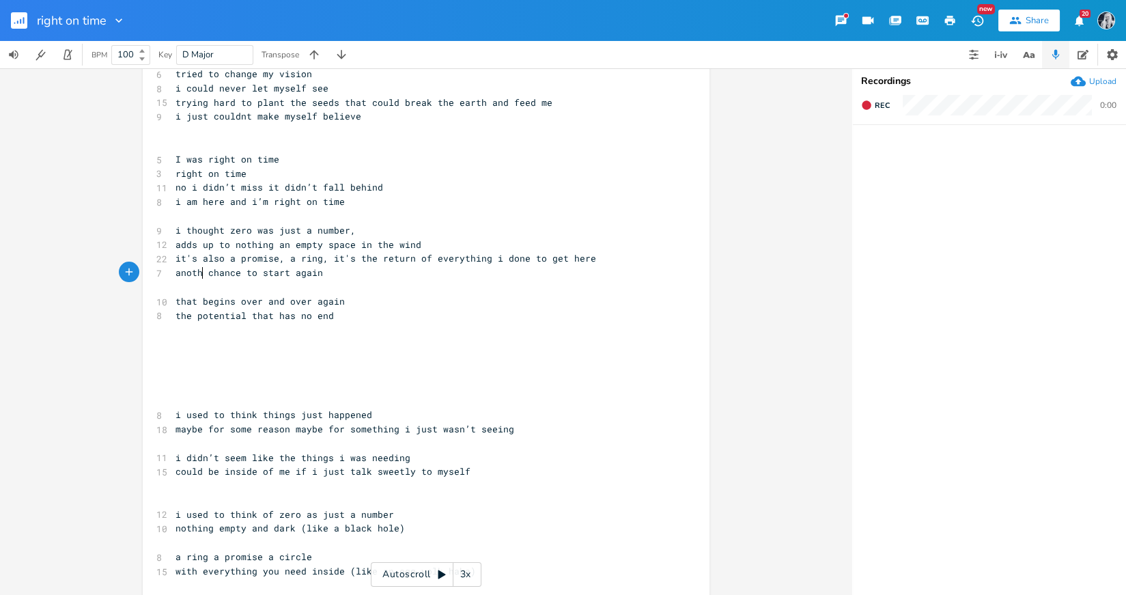
type textarea "nother"
type textarea "that begins over and over again the potential that has no end"
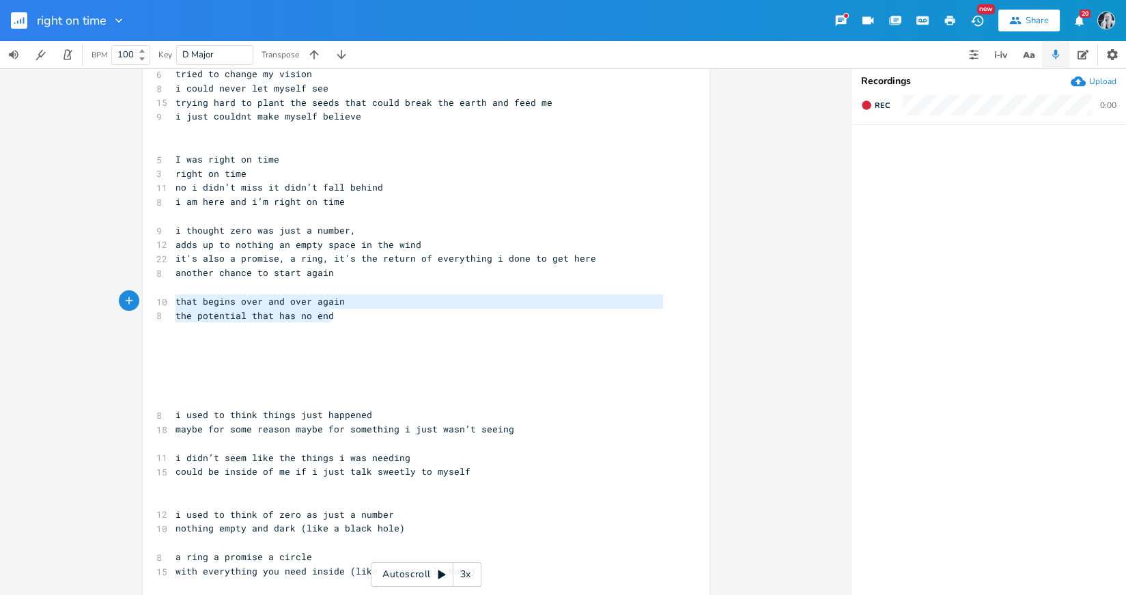
drag, startPoint x: 331, startPoint y: 322, endPoint x: 169, endPoint y: 304, distance: 162.8
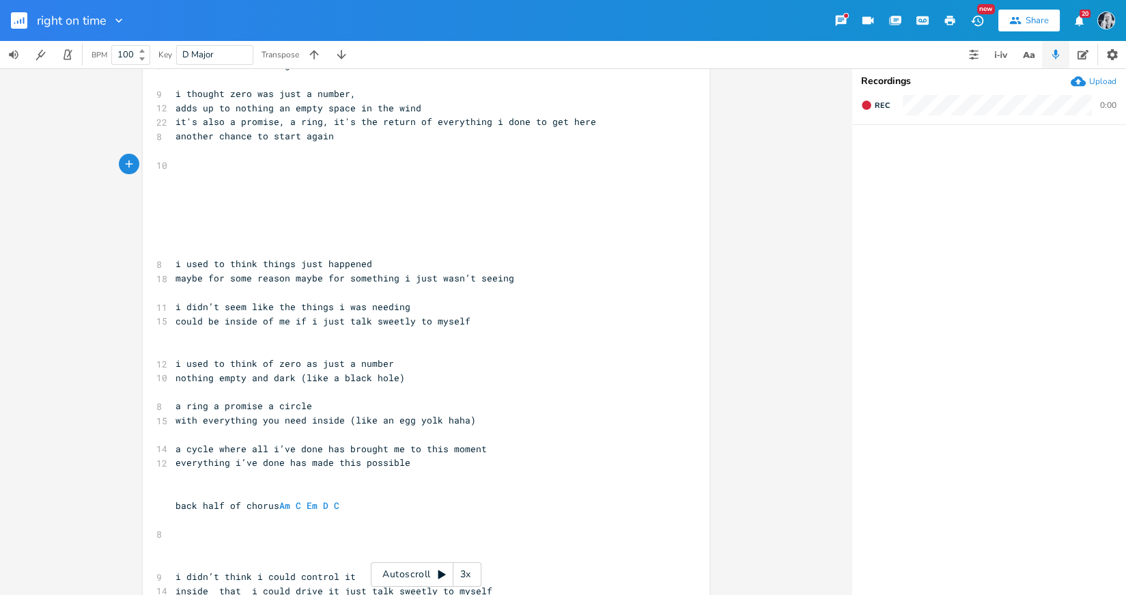
scroll to position [244, 0]
click at [186, 542] on pre "​" at bounding box center [419, 545] width 493 height 14
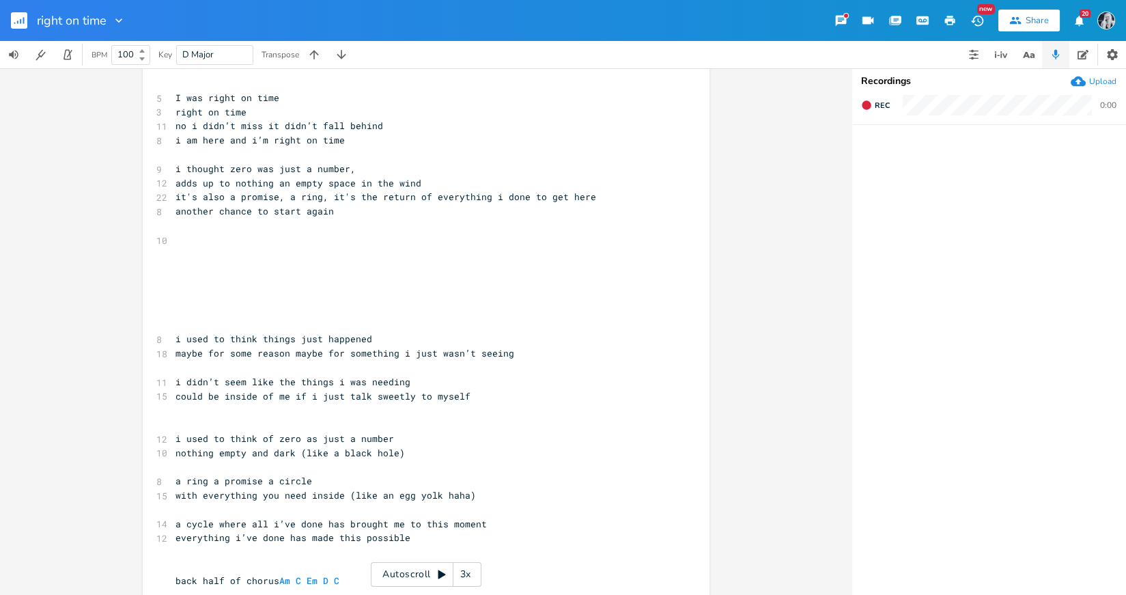
scroll to position [173, 0]
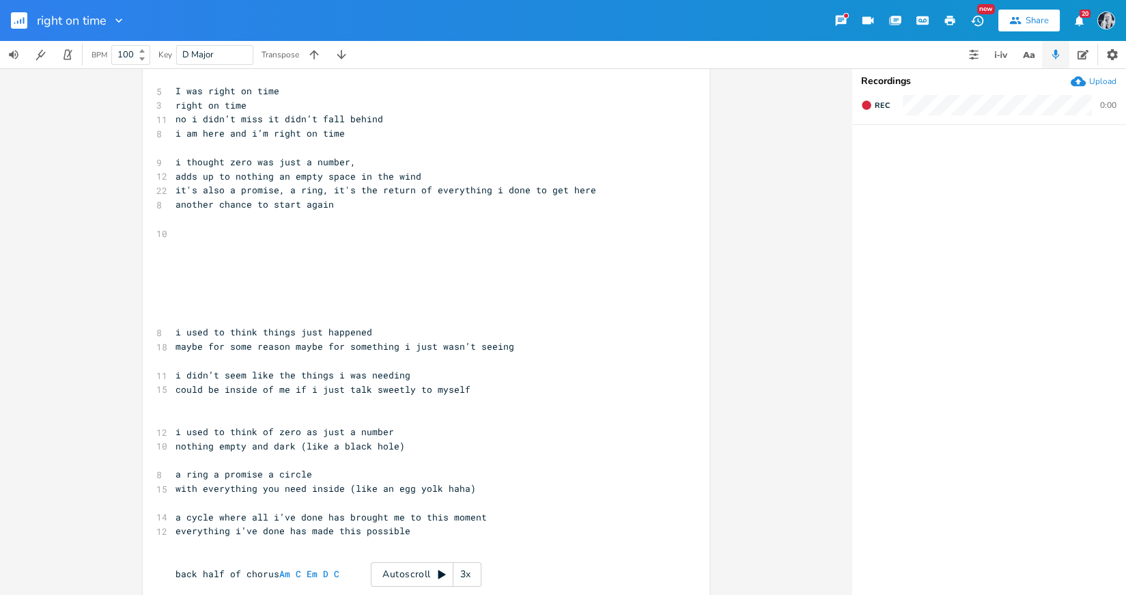
click at [343, 347] on span "maybe for some reason maybe for something i just wasn’t seeing" at bounding box center [344, 346] width 339 height 12
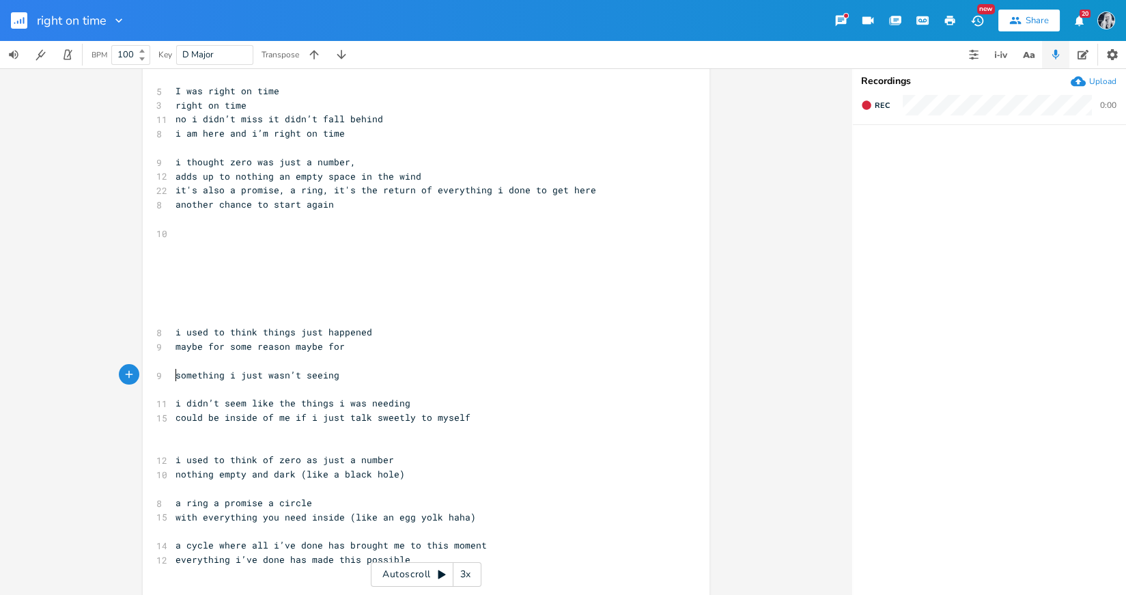
click at [354, 342] on pre "maybe for some reason maybe for" at bounding box center [419, 346] width 493 height 14
type textarea "for none at all"
click at [320, 350] on span "maybe for some reason maybe for none at all" at bounding box center [292, 346] width 235 height 12
click at [363, 348] on span "maybe for some reason maybe for none at all" at bounding box center [292, 346] width 235 height 12
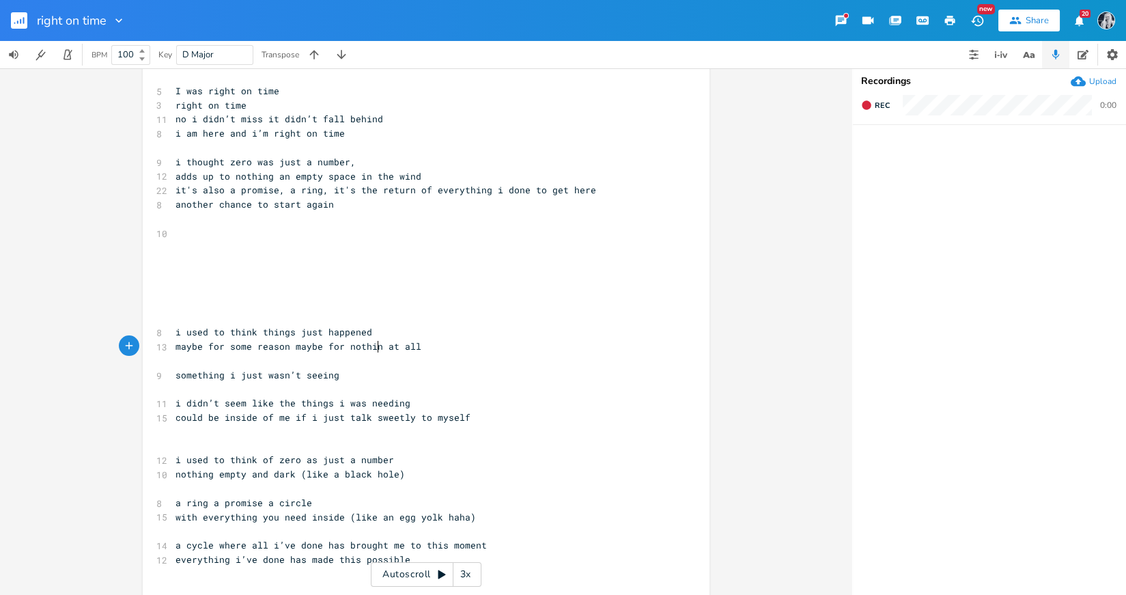
type textarea "thing"
click at [289, 420] on span "could be inside of me if i just talk sweetly to myself" at bounding box center [322, 417] width 295 height 12
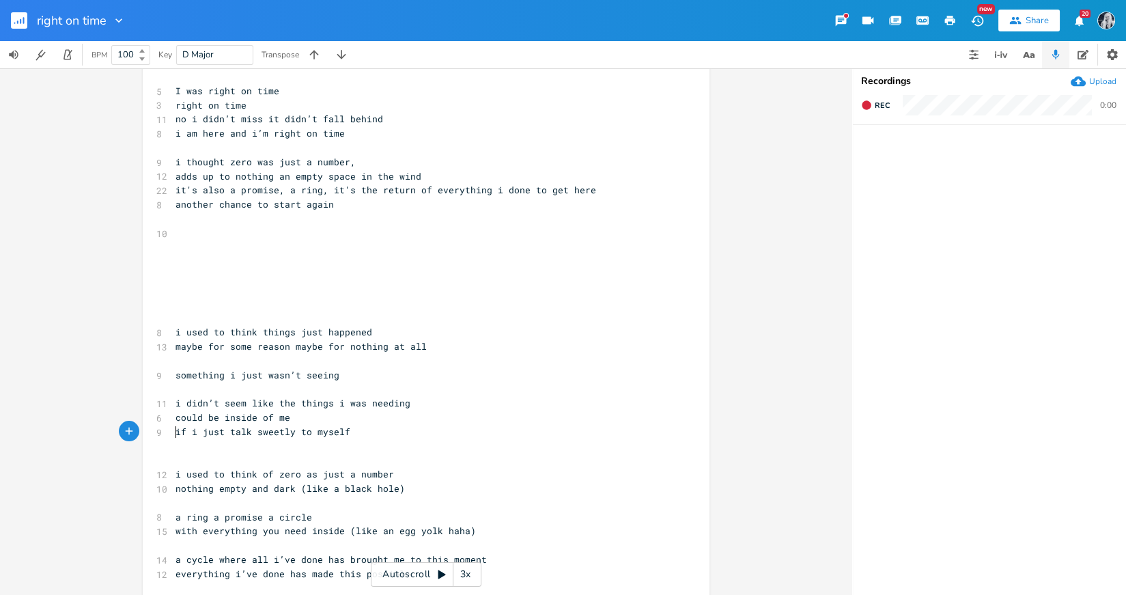
click at [191, 376] on span "something i just wasn’t seeing" at bounding box center [257, 375] width 164 height 12
type textarea "something i just wasn’t seeing"
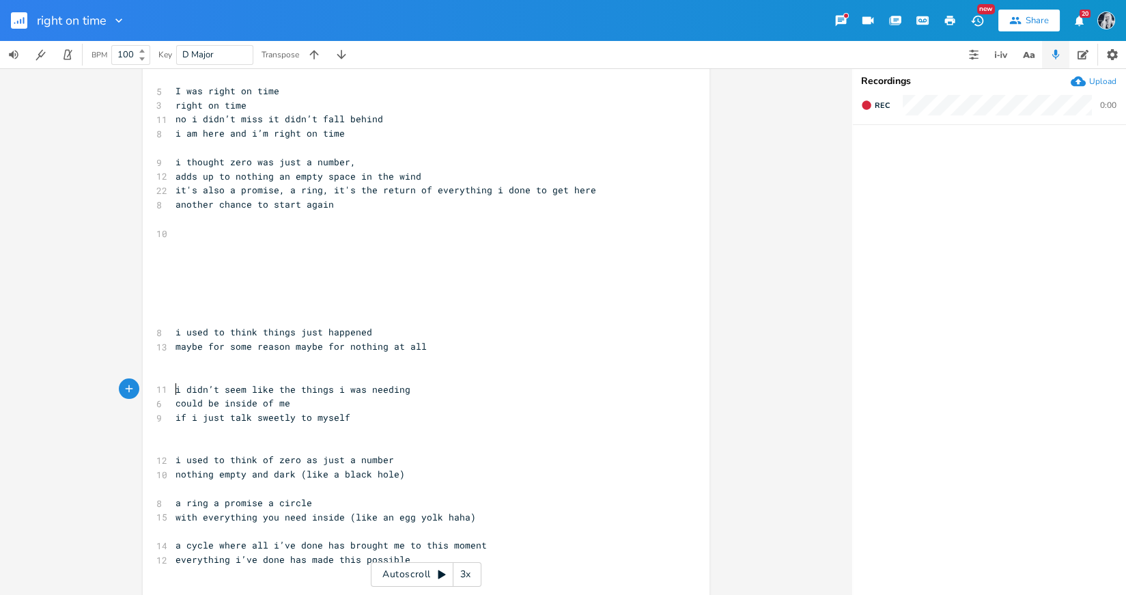
click at [175, 391] on span "i didn’t seem like the things i was needing" at bounding box center [292, 389] width 235 height 12
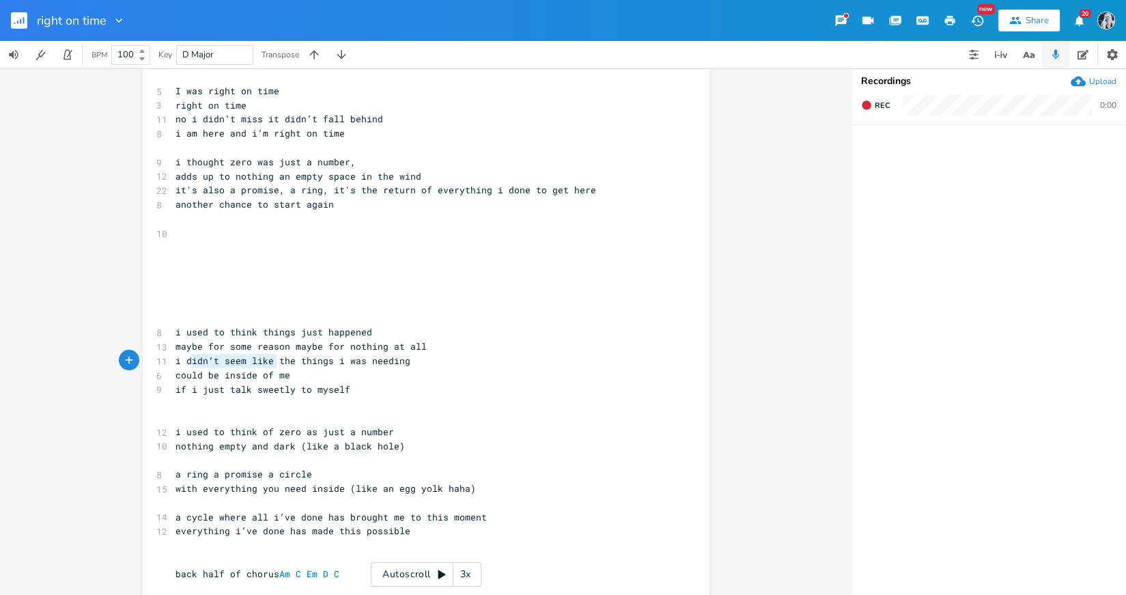
type textarea "i didn’t seem like"
drag, startPoint x: 273, startPoint y: 362, endPoint x: 163, endPoint y: 362, distance: 110.6
click at [173, 362] on div "11 i didn’t seem like the things i was needing" at bounding box center [419, 361] width 493 height 14
click at [318, 359] on pre "the things i was needing" at bounding box center [419, 361] width 493 height 14
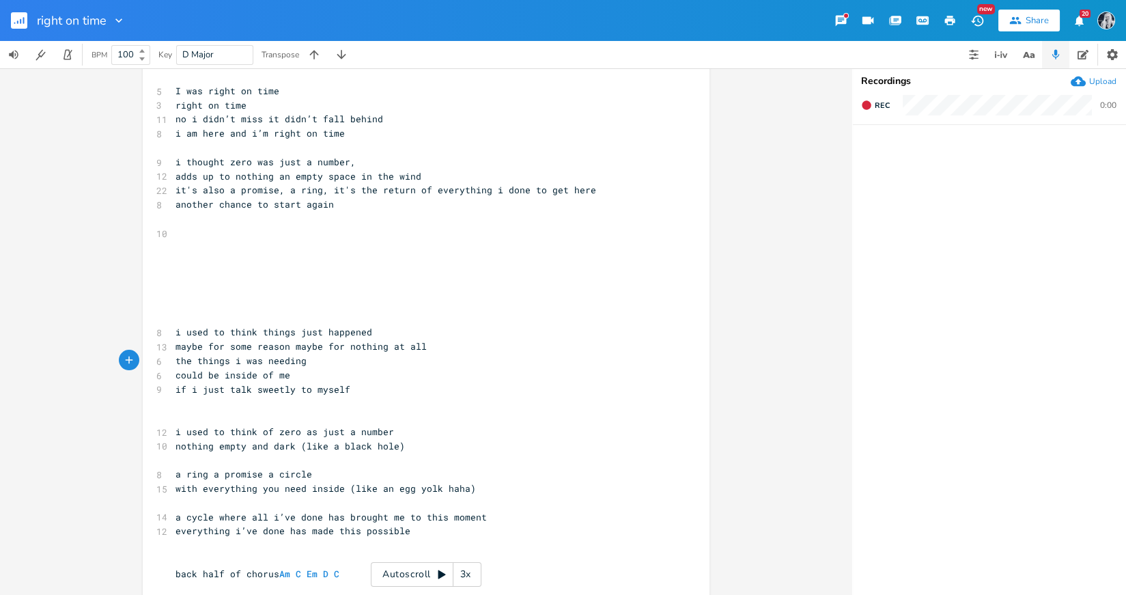
paste textarea
type textarea "something i just wasn’t seeing"
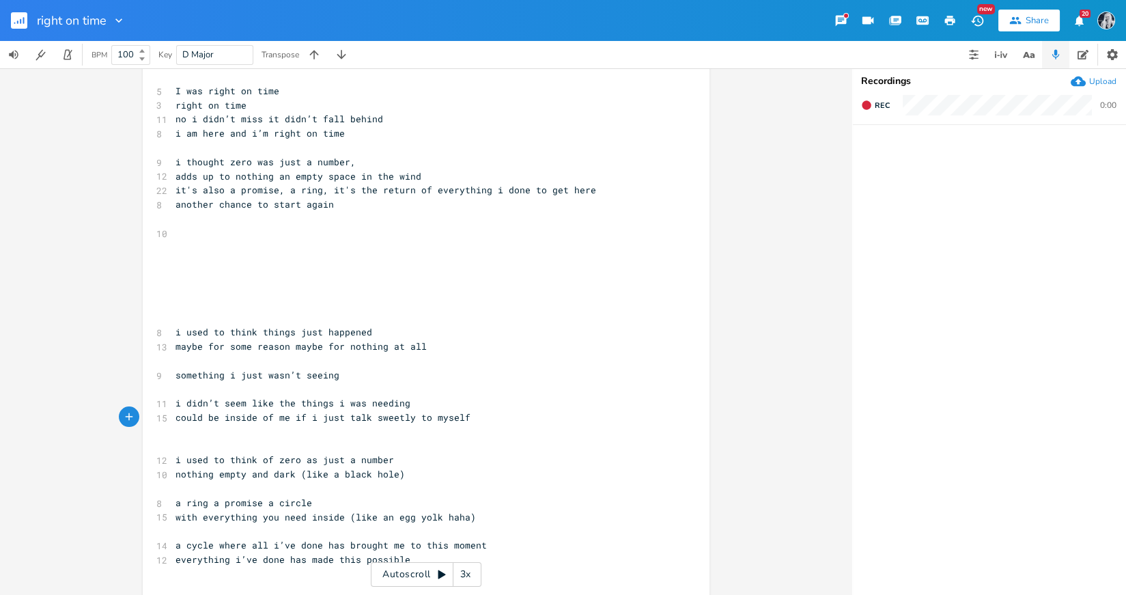
click at [378, 440] on pre "​" at bounding box center [419, 446] width 493 height 14
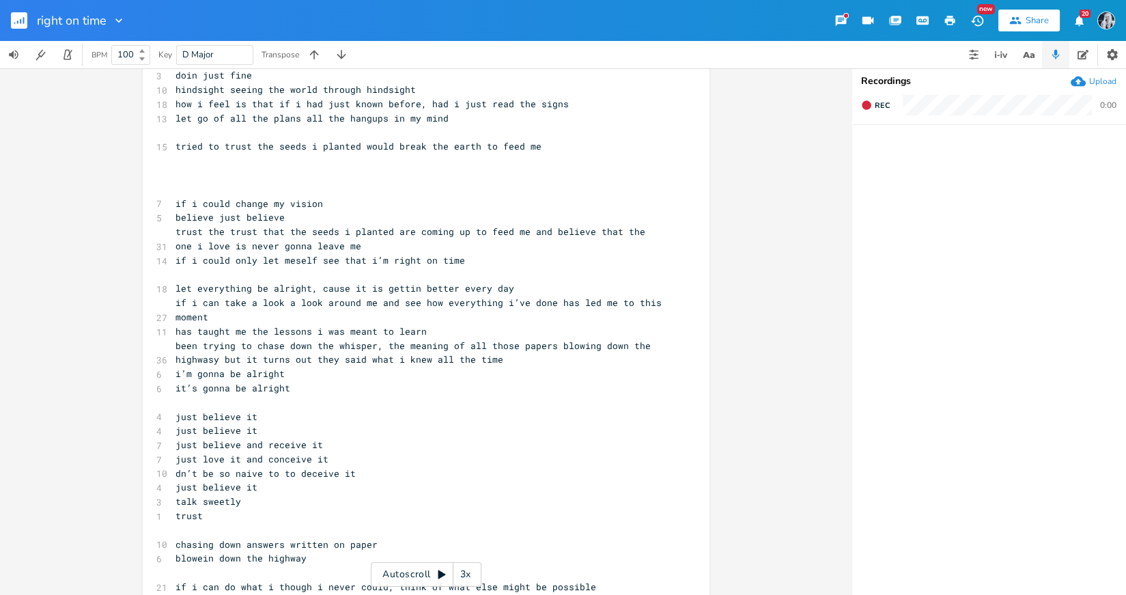
scroll to position [1061, 0]
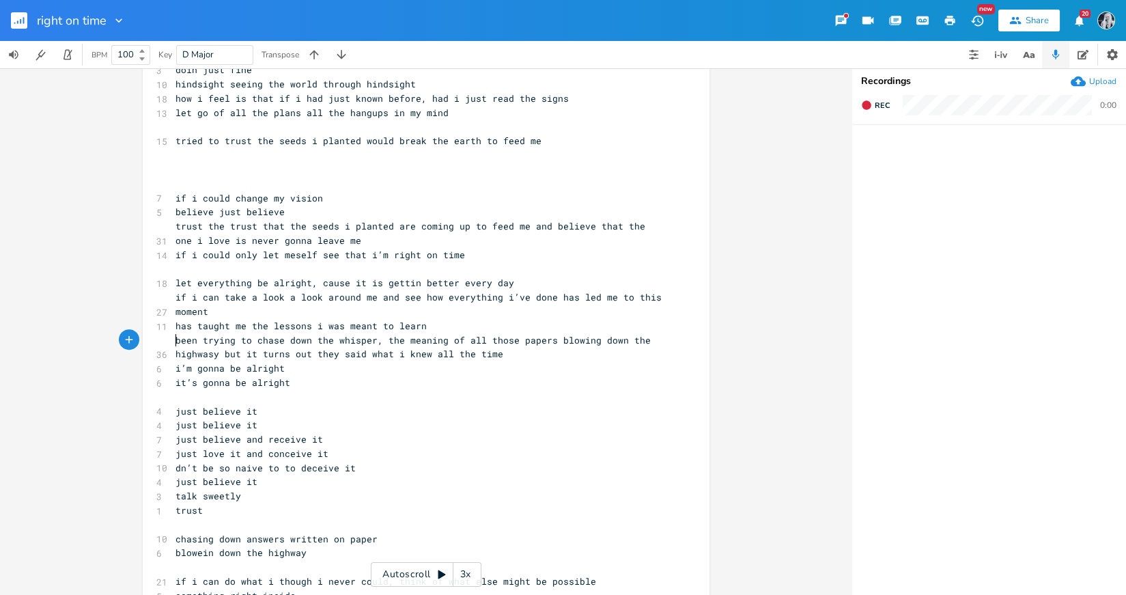
click at [175, 342] on span "been trying to chase down the whisper, the meaning of all those papers blowing …" at bounding box center [415, 347] width 481 height 27
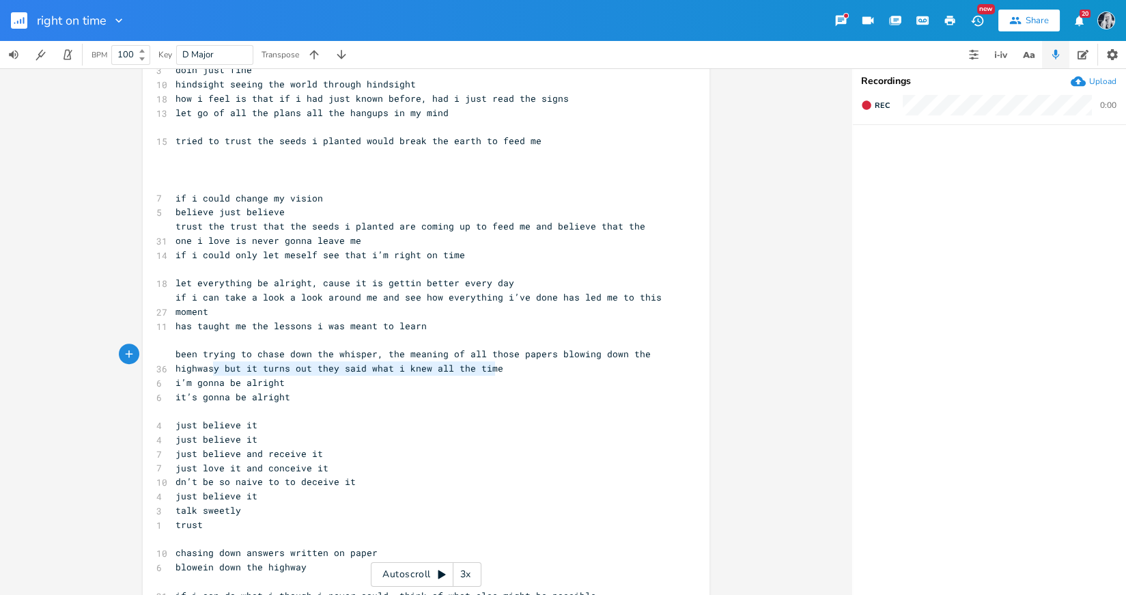
type textarea "been trying to chase down the whisper, the meaning of all those papers blowing …"
drag, startPoint x: 492, startPoint y: 370, endPoint x: 158, endPoint y: 359, distance: 334.1
click at [158, 359] on div "been trying to chase down the whisper, the meaning of all those papers blowing …" at bounding box center [426, 75] width 567 height 2118
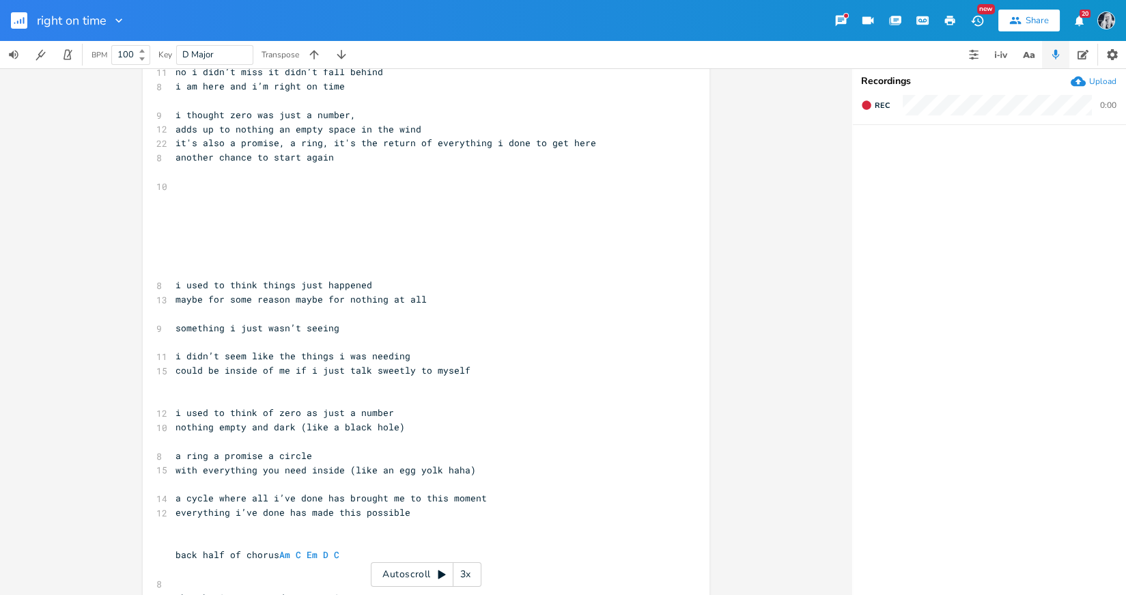
scroll to position [228, 0]
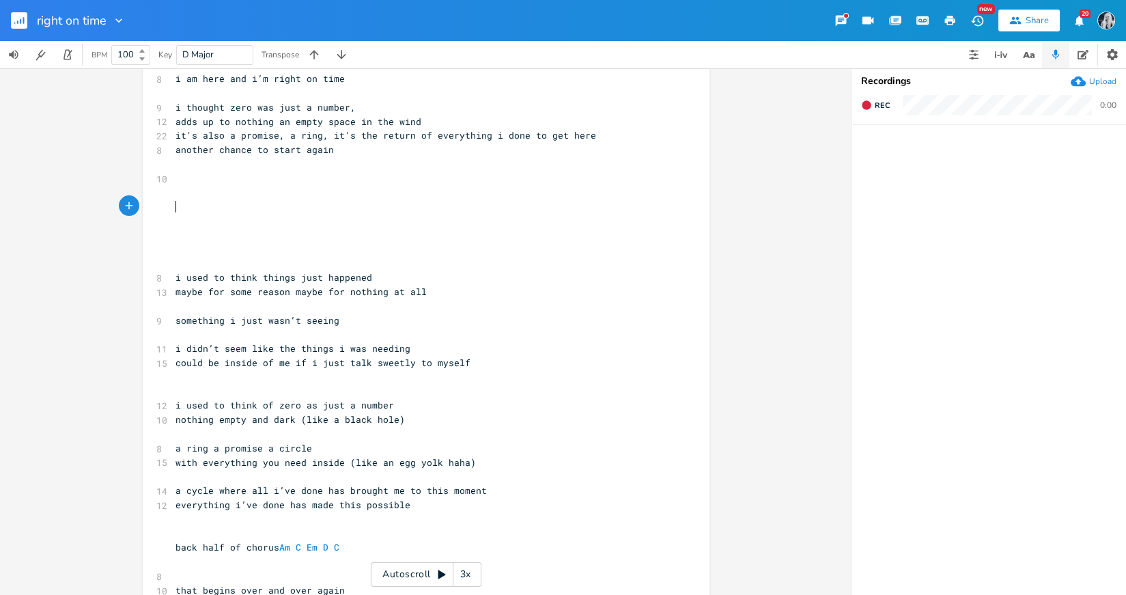
click at [213, 212] on pre "​" at bounding box center [419, 206] width 493 height 14
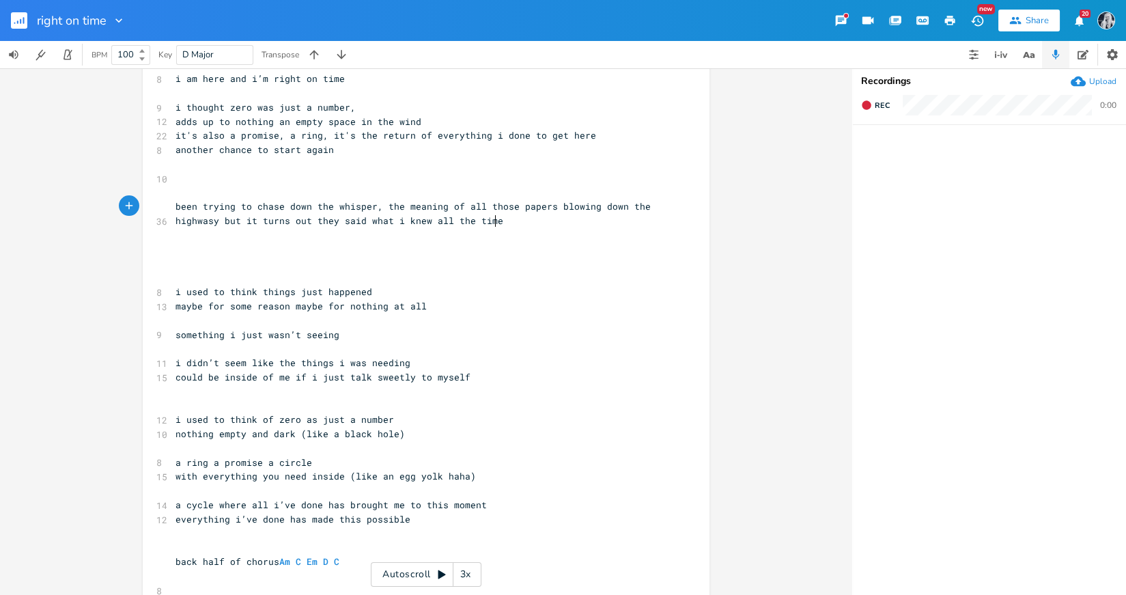
click at [213, 212] on pre "been trying to chase down the whisper, the meaning of all those papers blowing …" at bounding box center [419, 213] width 493 height 29
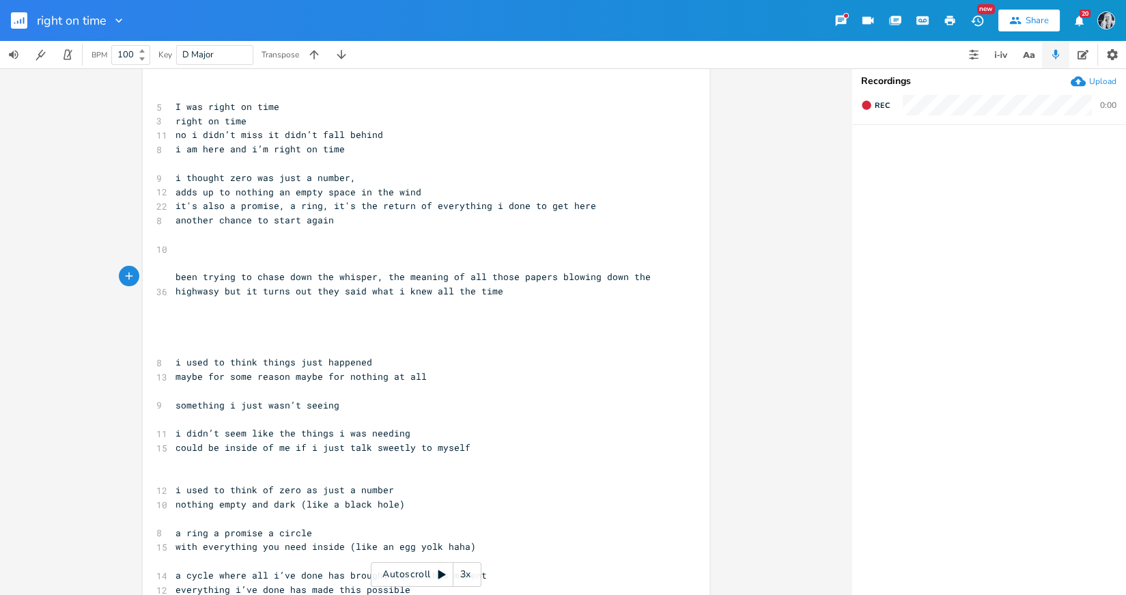
scroll to position [160, 0]
click at [379, 275] on span "been trying to chase down the whisper, the meaning of all those papers blowing …" at bounding box center [415, 281] width 481 height 27
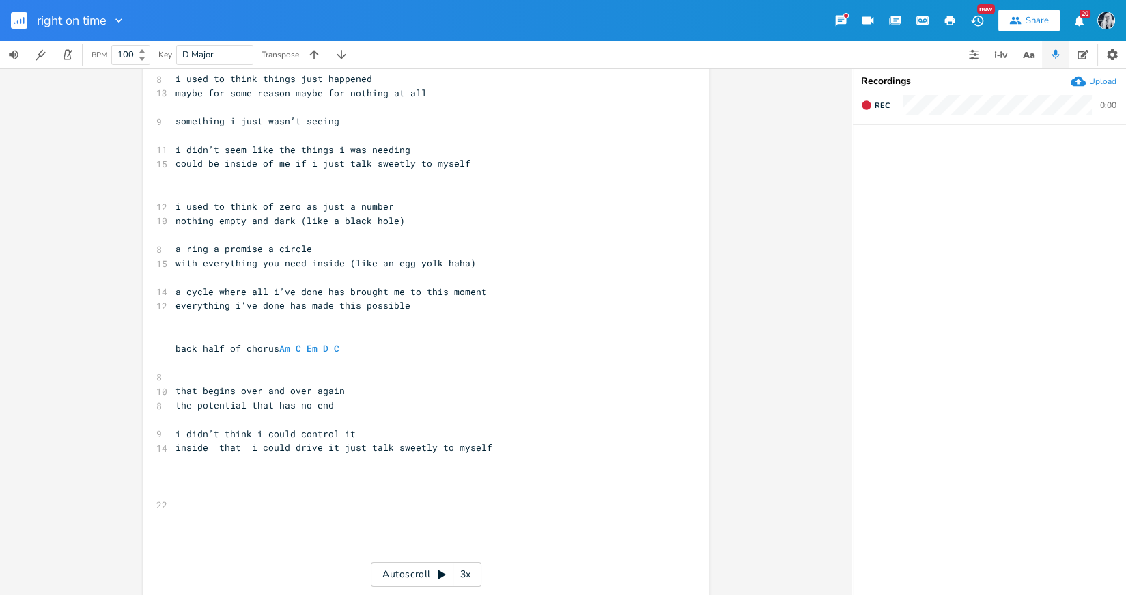
scroll to position [0, 0]
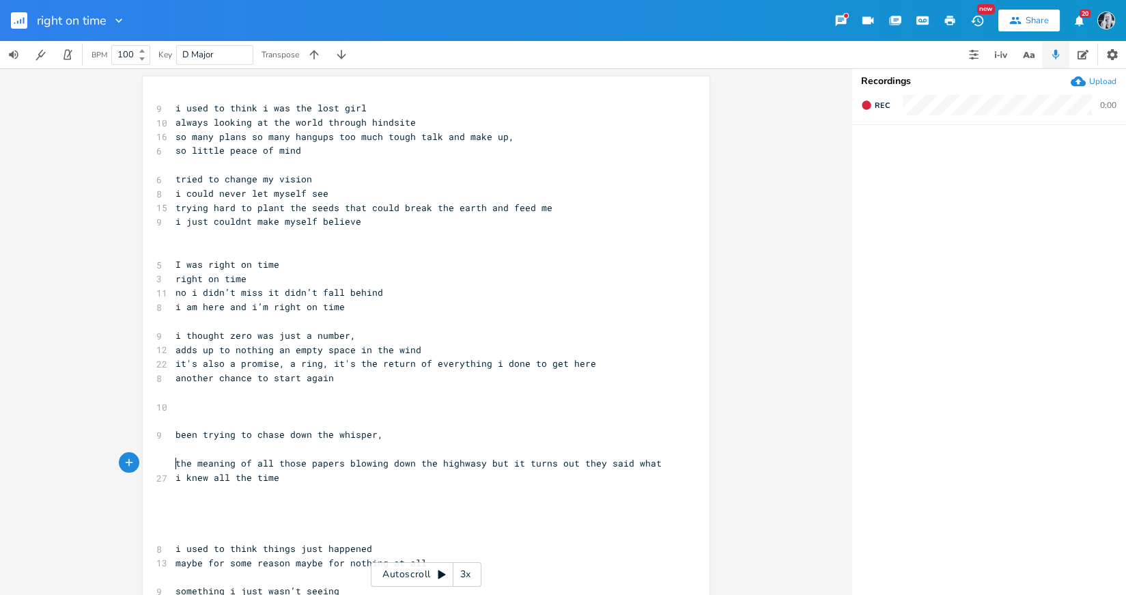
click at [199, 450] on pre "​" at bounding box center [419, 449] width 493 height 14
click at [175, 466] on span "the meaning of all those papers blowing down the highwasy but it turns out they…" at bounding box center [421, 470] width 492 height 27
type textarea "the meaning of all"
drag, startPoint x: 267, startPoint y: 464, endPoint x: 163, endPoint y: 470, distance: 104.7
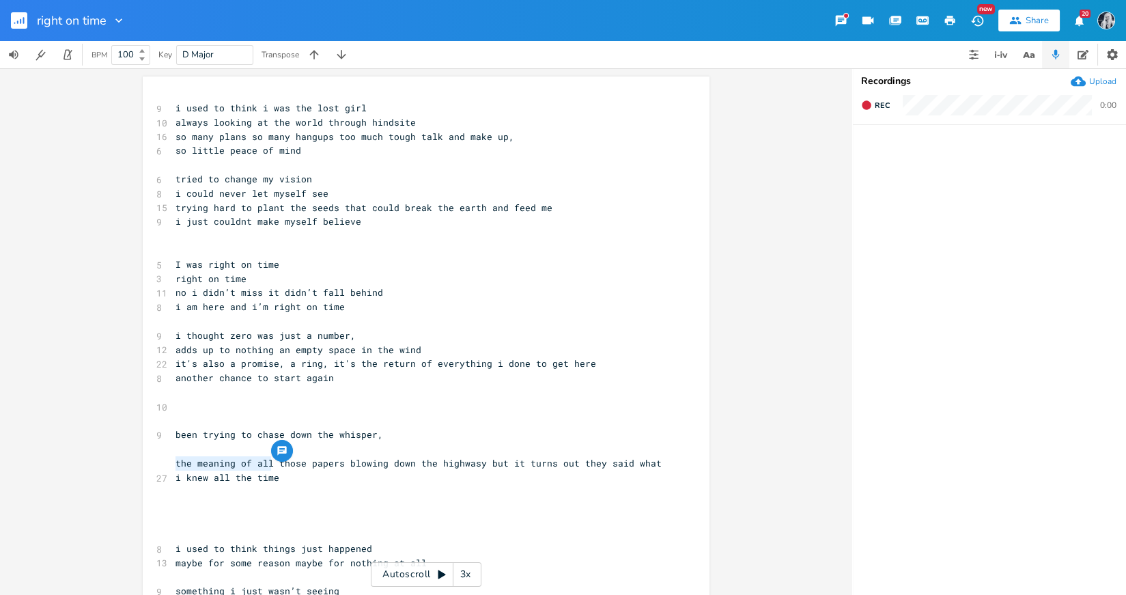
click at [175, 453] on span "​" at bounding box center [175, 449] width 0 height 12
type textarea "what's written on ll"
type textarea "all thouse"
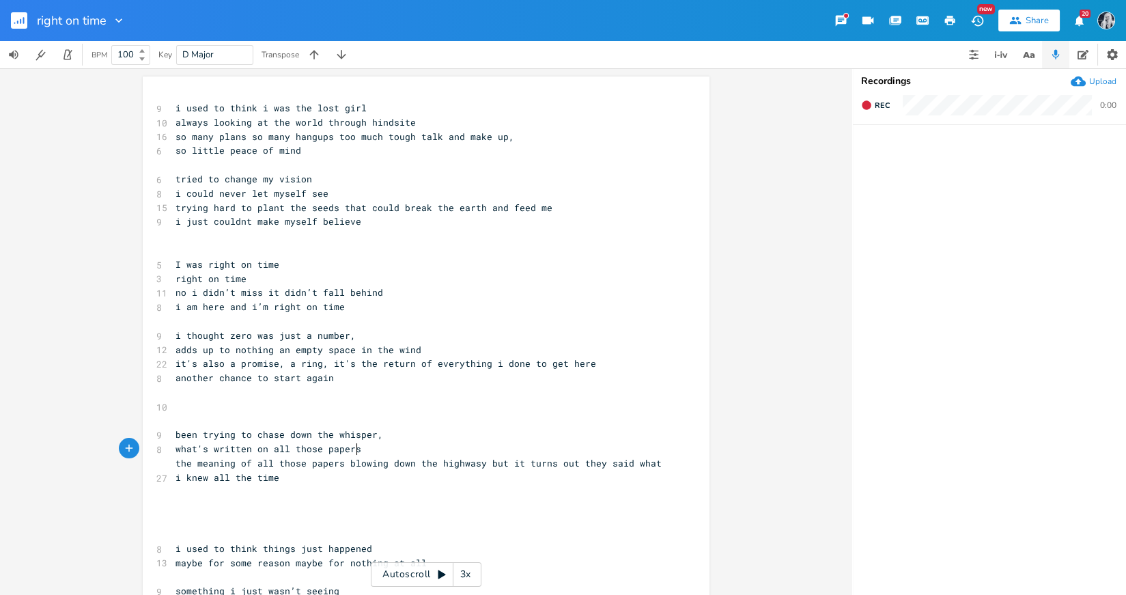
type textarea "se papers"
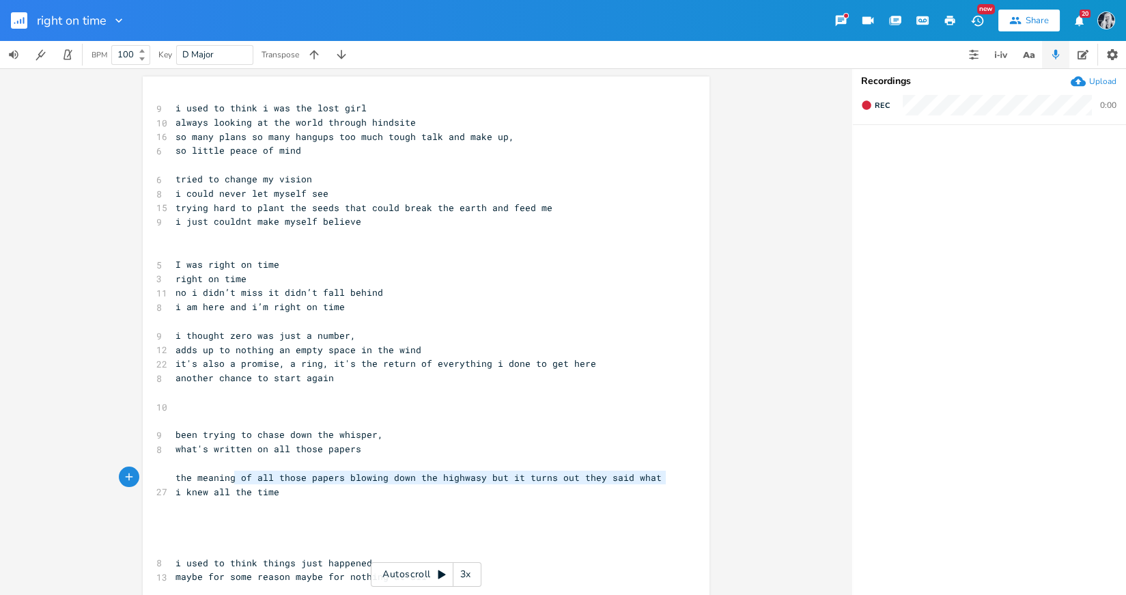
type textarea "the meaning"
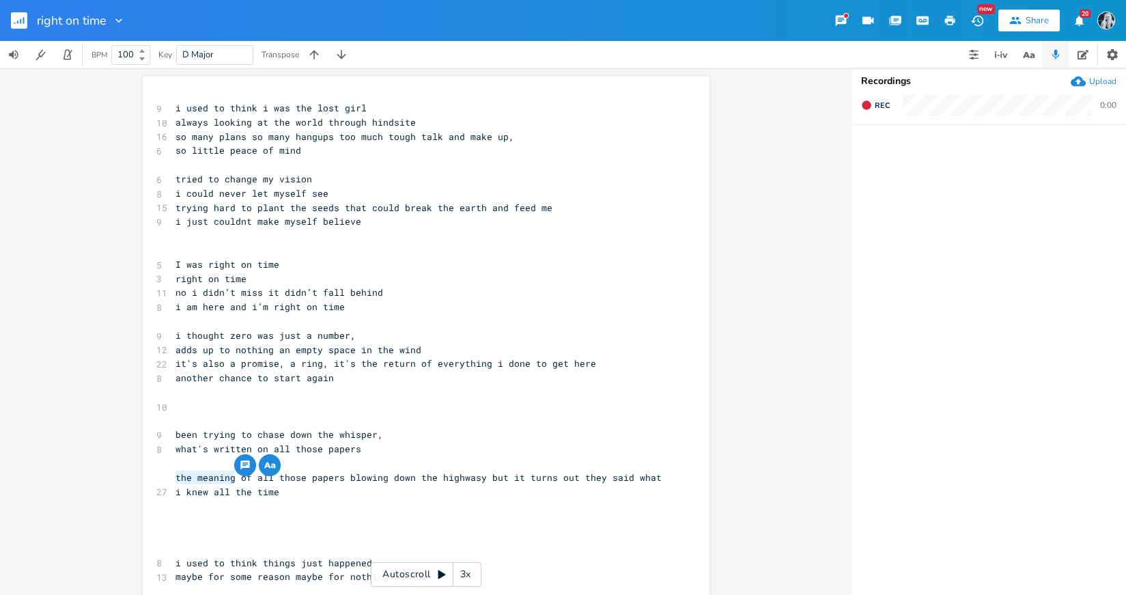
drag, startPoint x: 229, startPoint y: 481, endPoint x: 170, endPoint y: 480, distance: 59.4
click at [173, 480] on pre "the meaning of all those papers blowing down the highwasy but it turns out they…" at bounding box center [419, 485] width 493 height 29
click at [177, 537] on pre "​" at bounding box center [419, 534] width 493 height 14
type textarea "i'm tryint to say that i am trying to red"
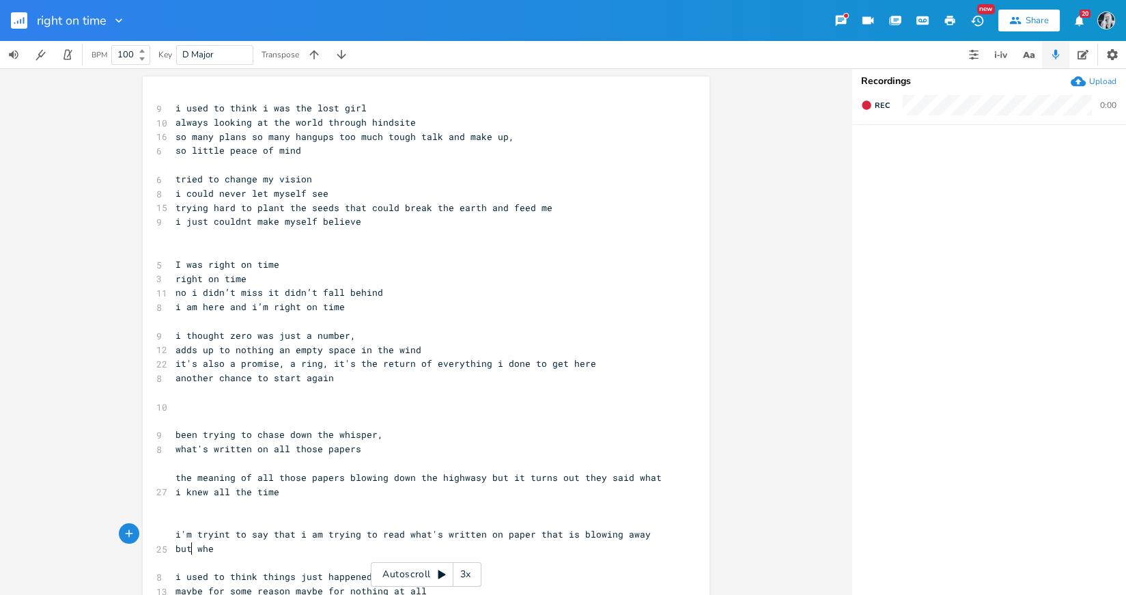
scroll to position [0, 239]
type textarea "ad what's written on paper that is blowing away but when"
type textarea "i knew what they said anyway"
click at [634, 537] on span "i'm tryint to say that i am trying to read what's written on paper that is blow…" at bounding box center [415, 541] width 481 height 27
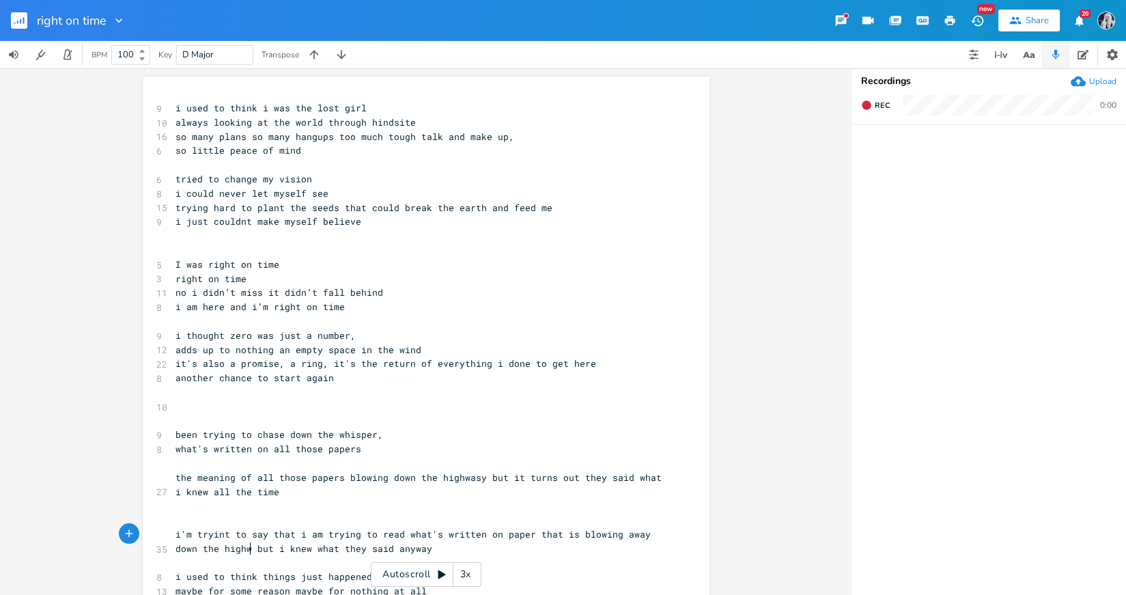
type textarea "down the highway"
click at [294, 550] on span "i'm tryint to say that i am trying to read what's written on paper that is blow…" at bounding box center [415, 541] width 481 height 27
type textarea "already"
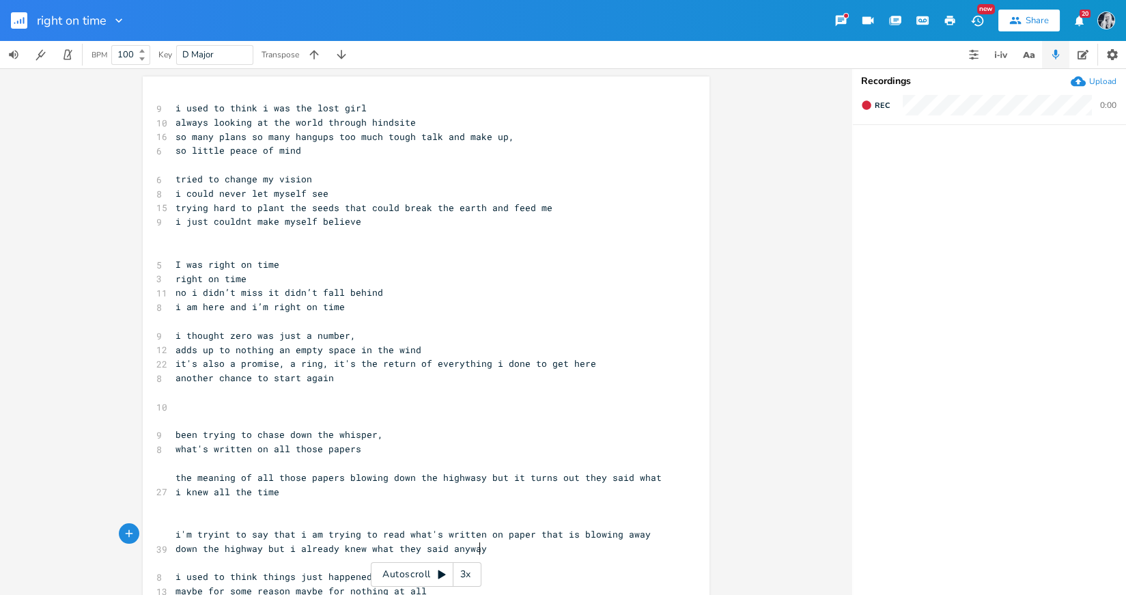
click at [483, 550] on pre "i'm tryint to say that i am trying to read what's written on paper that is blow…" at bounding box center [419, 541] width 493 height 29
drag, startPoint x: 316, startPoint y: 125, endPoint x: 253, endPoint y: 126, distance: 63.5
click at [253, 126] on span "always looking at the world through hindsite" at bounding box center [295, 122] width 240 height 12
type textarea "ahead"
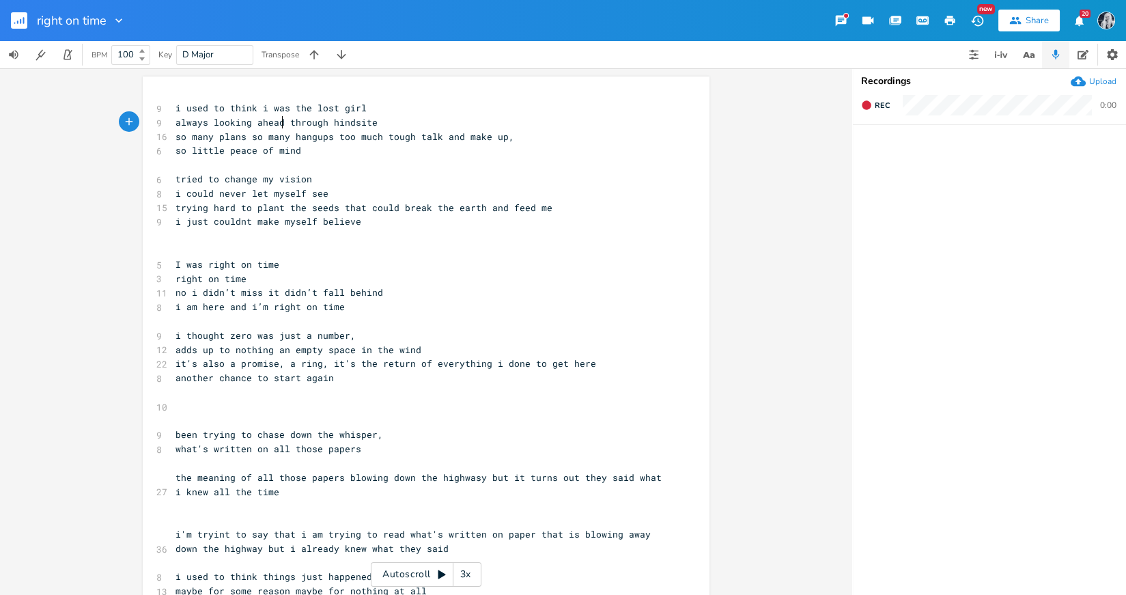
click at [281, 351] on span "adds up to nothing an empty space in the wind" at bounding box center [298, 349] width 246 height 12
click at [244, 380] on span "another chance to start again" at bounding box center [254, 377] width 158 height 12
type textarea "circling round"
drag, startPoint x: 325, startPoint y: 378, endPoint x: 173, endPoint y: 381, distance: 151.6
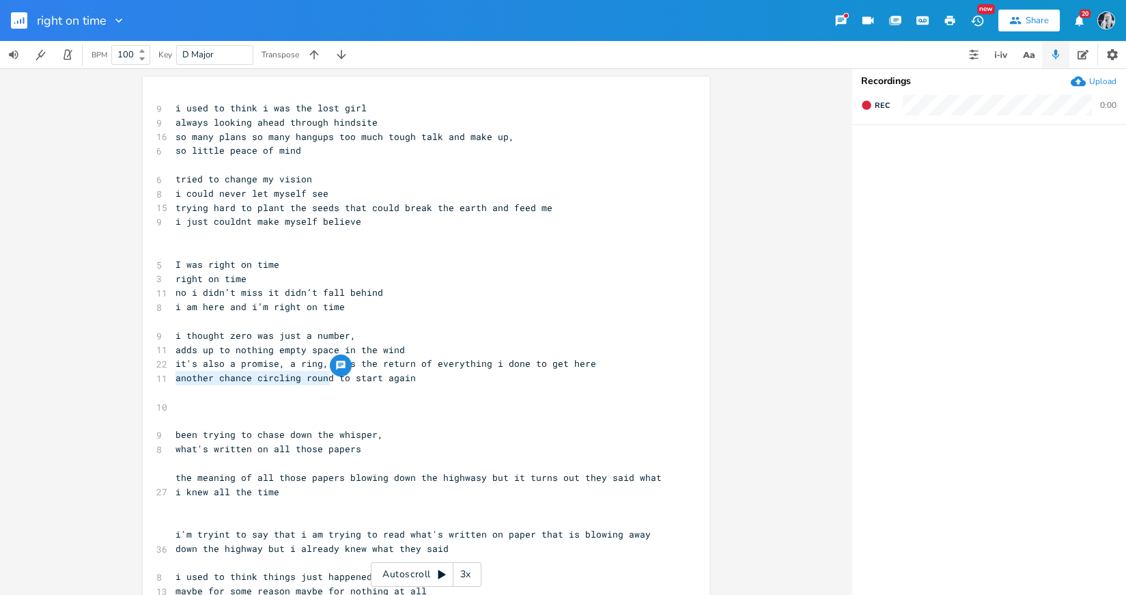
click at [175, 381] on span "another chance circling round to start again" at bounding box center [295, 377] width 240 height 12
type textarea "circle around"
type textarea "and"
click at [175, 380] on span "circle around and start again" at bounding box center [254, 377] width 158 height 12
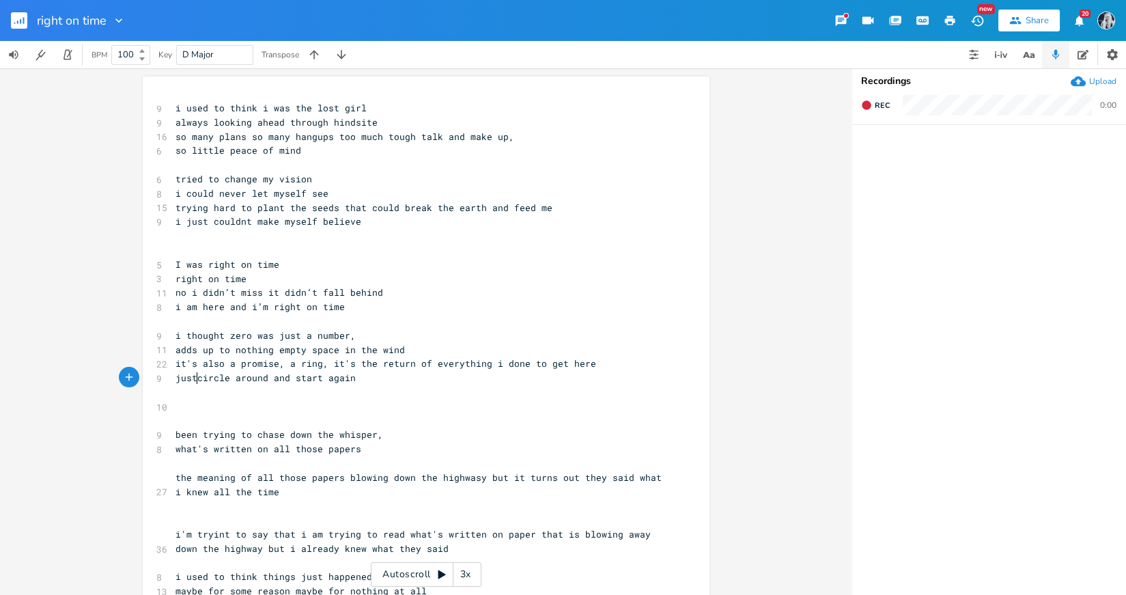
type textarea "just"
click at [326, 436] on span "been trying to chase down the whisper," at bounding box center [279, 434] width 208 height 12
type textarea "a"
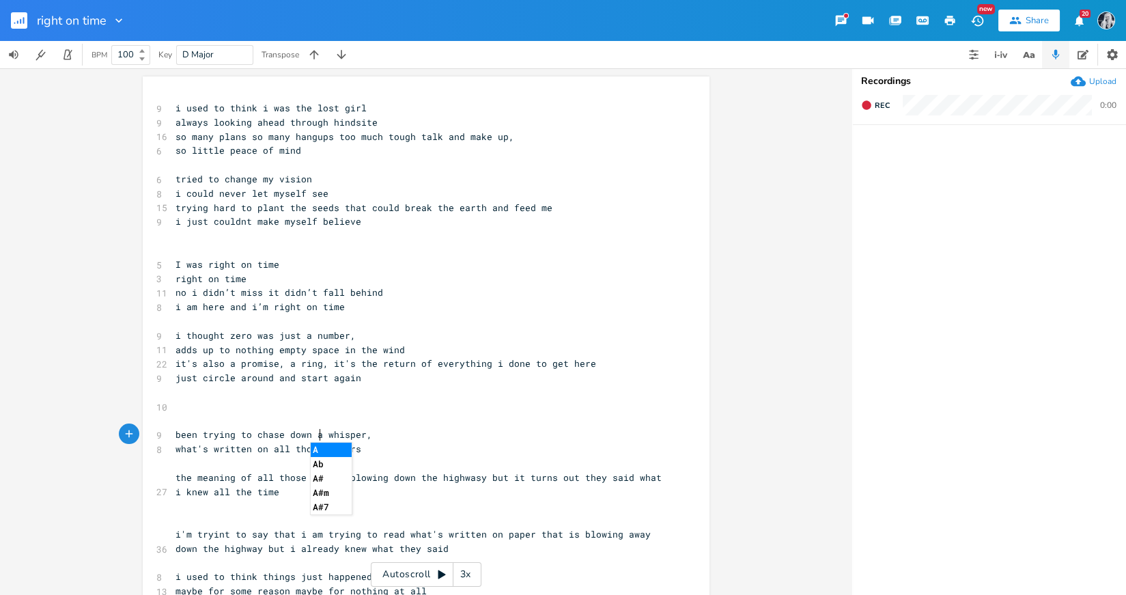
click at [410, 391] on pre "​" at bounding box center [419, 392] width 493 height 14
click at [175, 451] on span "what's written on all those papers" at bounding box center [268, 449] width 186 height 12
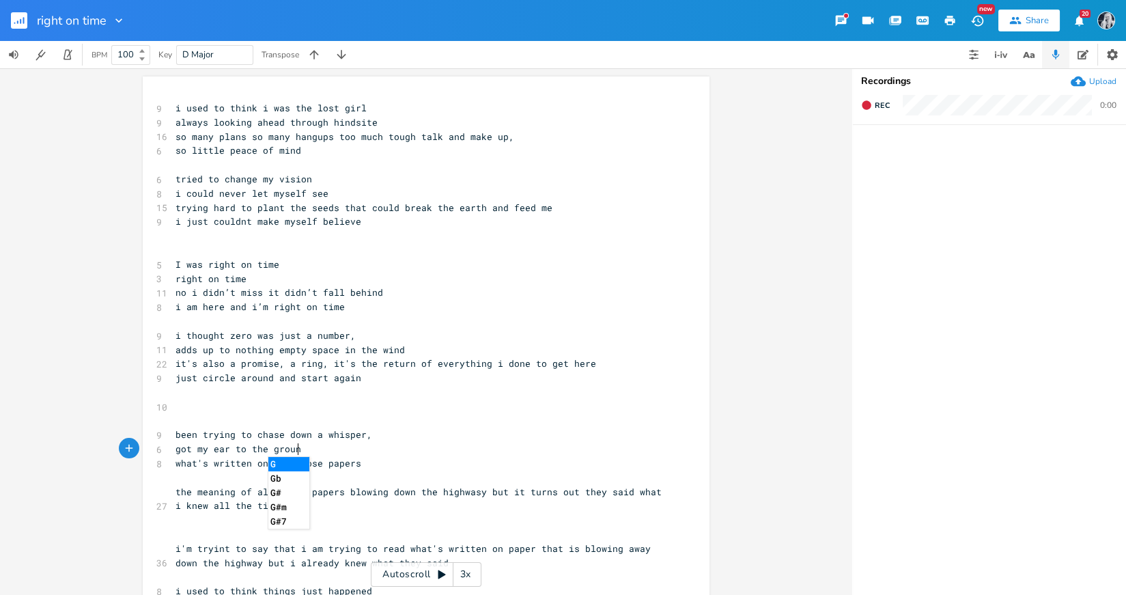
scroll to position [0, 100]
type textarea "got my ear to the ground"
click at [425, 433] on pre "been trying to chase down a whisper," at bounding box center [419, 434] width 493 height 14
click at [295, 465] on span "what's written on all those papers" at bounding box center [268, 463] width 186 height 12
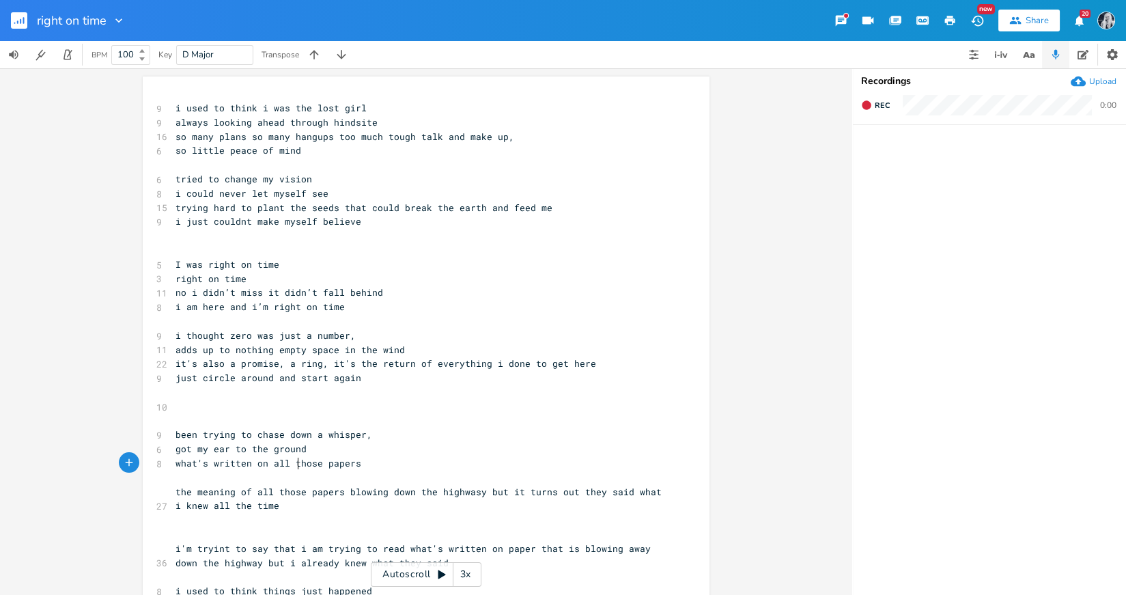
click at [295, 465] on span "what's written on all those papers" at bounding box center [268, 463] width 186 height 12
type textarea "what's written on all those papers"
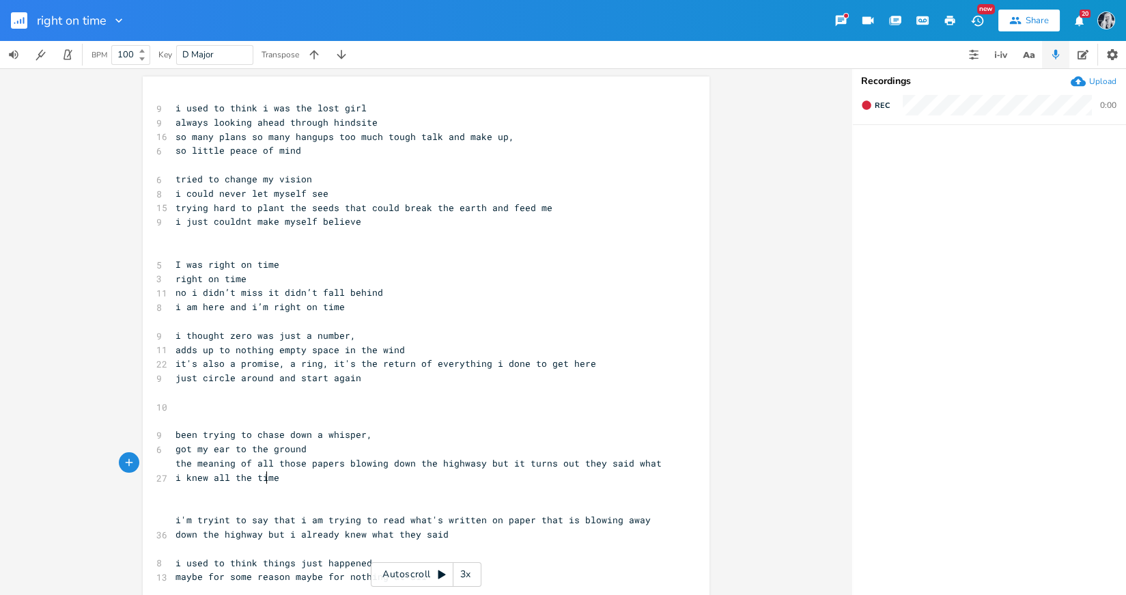
click at [274, 481] on pre "the meaning of all those papers blowing down the highwasy but it turns out they…" at bounding box center [419, 470] width 493 height 29
type textarea "found"
type textarea "ru"
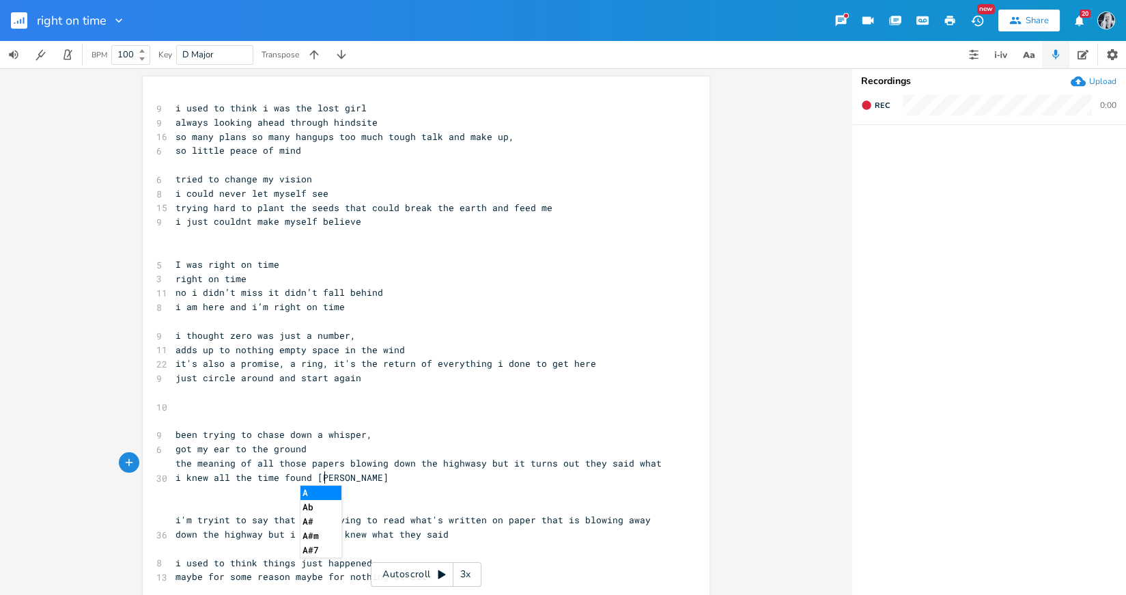
type textarea "around"
click at [308, 449] on pre "got my ear to the ground" at bounding box center [419, 449] width 493 height 14
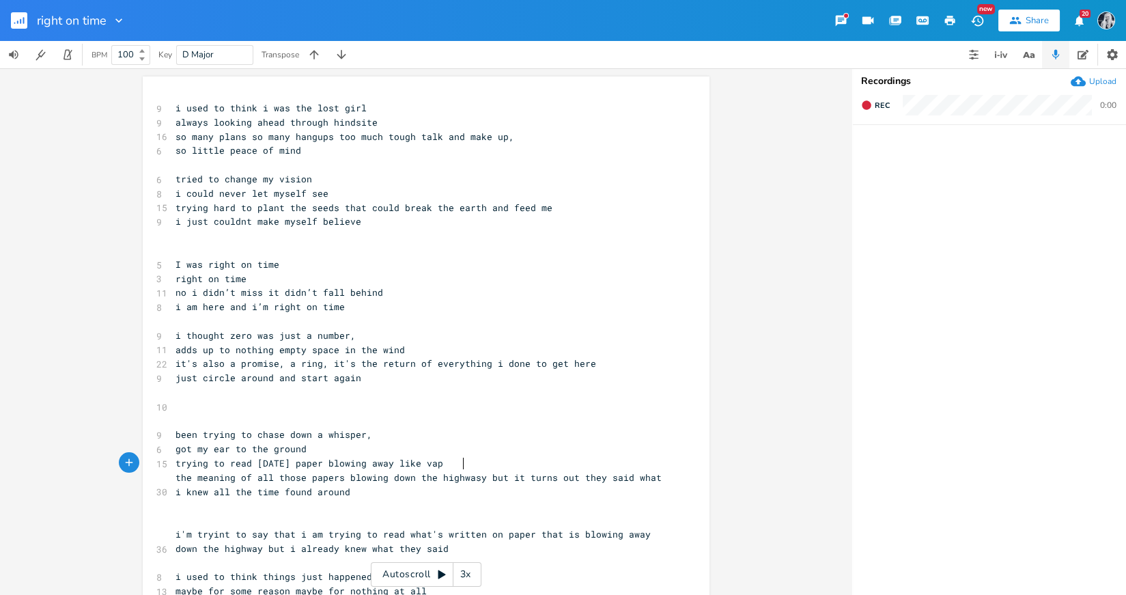
scroll to position [0, 229]
type textarea "trying to read [DATE] paper blowing away like vapor"
click at [341, 466] on span "trying to read [DATE] paper blowing away like vapor" at bounding box center [314, 463] width 279 height 12
type textarea "s"
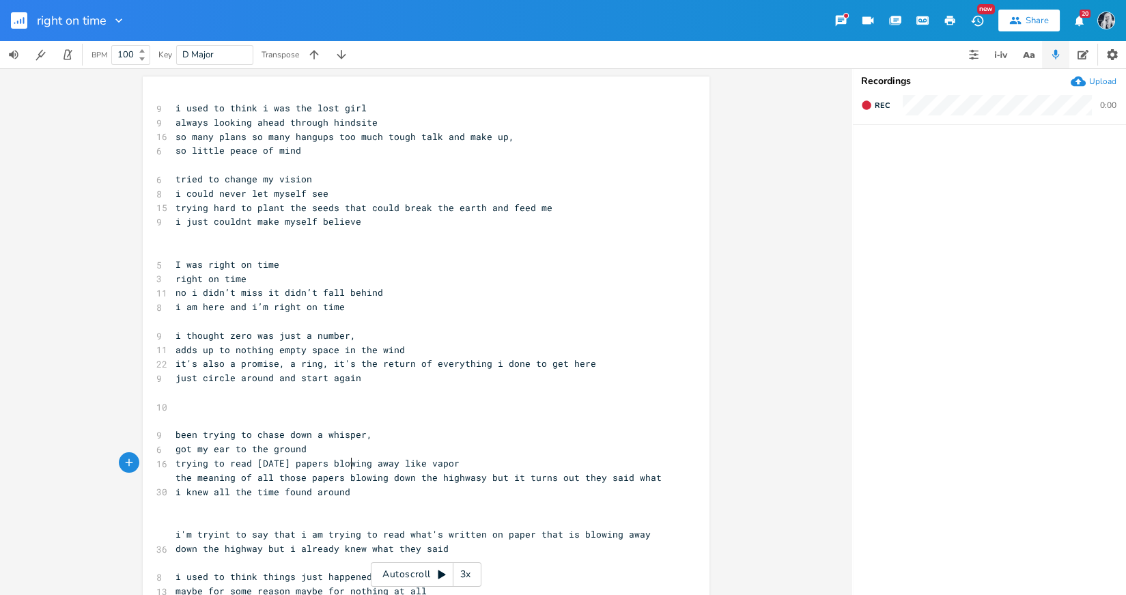
click at [390, 468] on span "trying to read [DATE] papers blowing away like vapor" at bounding box center [317, 463] width 284 height 12
type textarea "down the road"
click at [493, 466] on span "trying to read [DATE] papers blowing down the road away like vapor" at bounding box center [355, 463] width 361 height 12
click at [536, 462] on pre "trying to read [DATE] papers blowing down the road like vapor" at bounding box center [419, 463] width 493 height 14
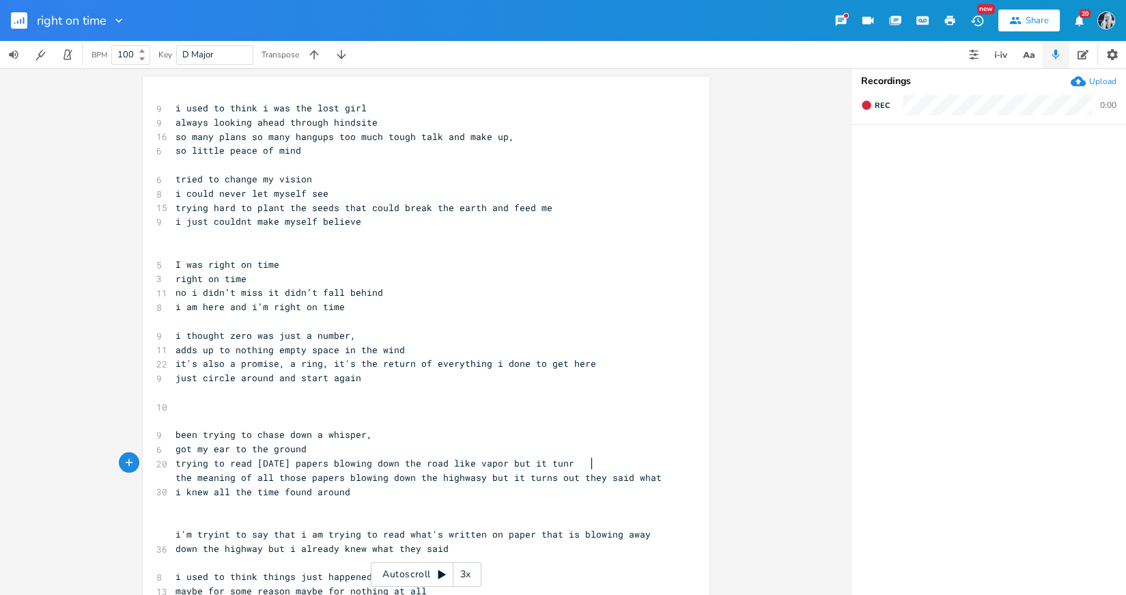
type textarea "but it tunrns"
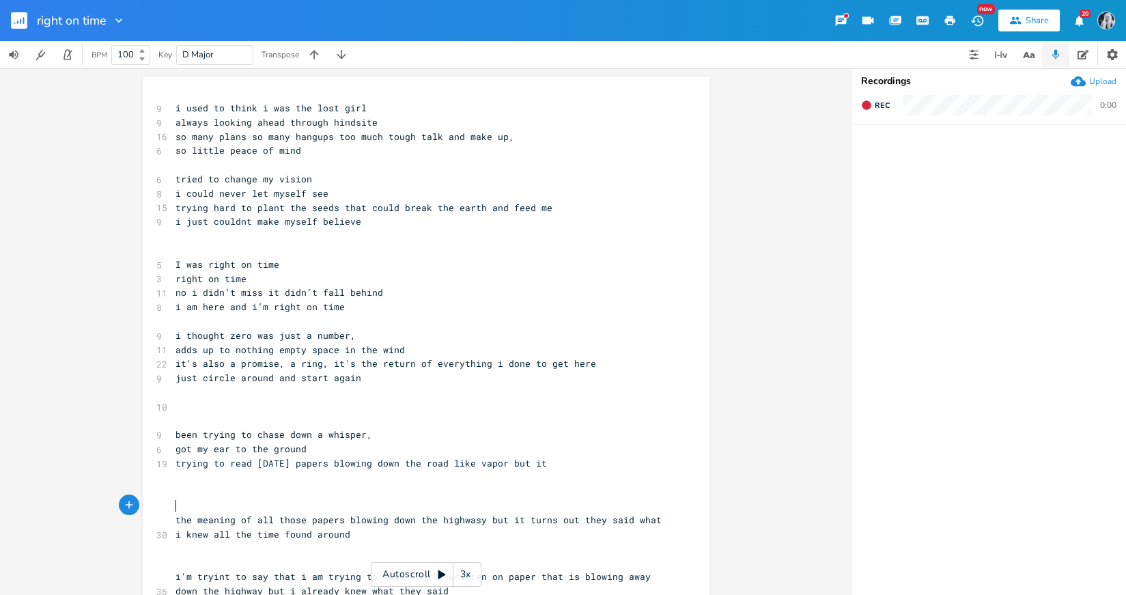
click at [491, 466] on span "trying to read [DATE] papers blowing down the road like vapor but it" at bounding box center [360, 463] width 371 height 12
type textarea "disappearing like"
drag, startPoint x: 438, startPoint y: 465, endPoint x: 397, endPoint y: 468, distance: 40.4
click at [397, 468] on span "trying to read [DATE] papers blowing down the road disappearing like vapor but …" at bounding box center [396, 463] width 443 height 12
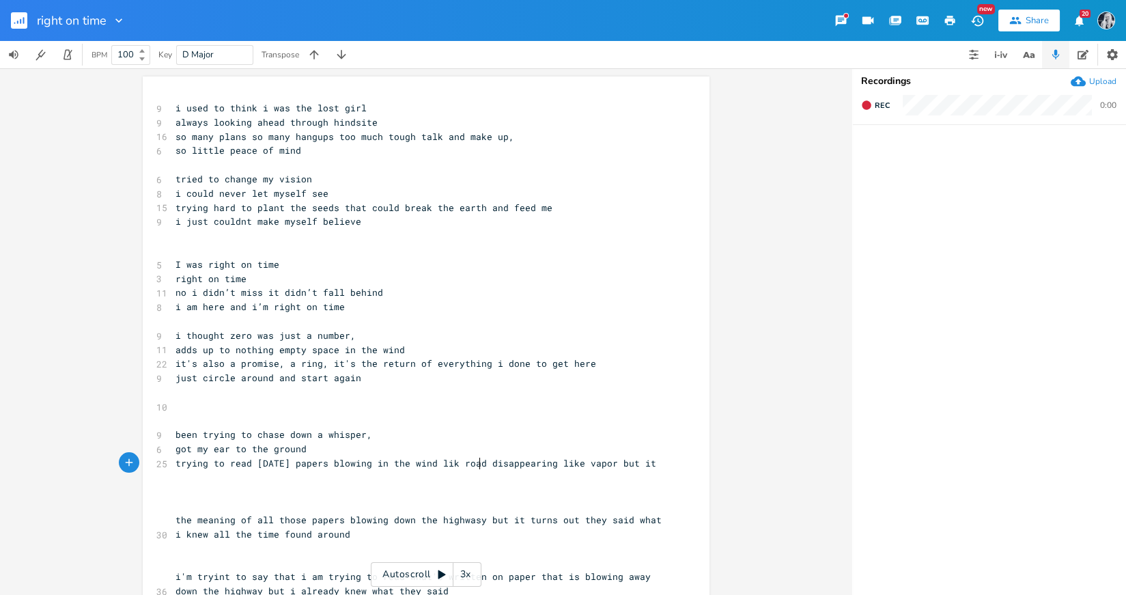
type textarea "in the wind like"
drag, startPoint x: 602, startPoint y: 465, endPoint x: 489, endPoint y: 466, distance: 112.7
click at [489, 466] on span "trying to read [DATE] papers blowing in the wind like road disappearing like va…" at bounding box center [418, 463] width 486 height 12
type textarea "oad disappearing like"
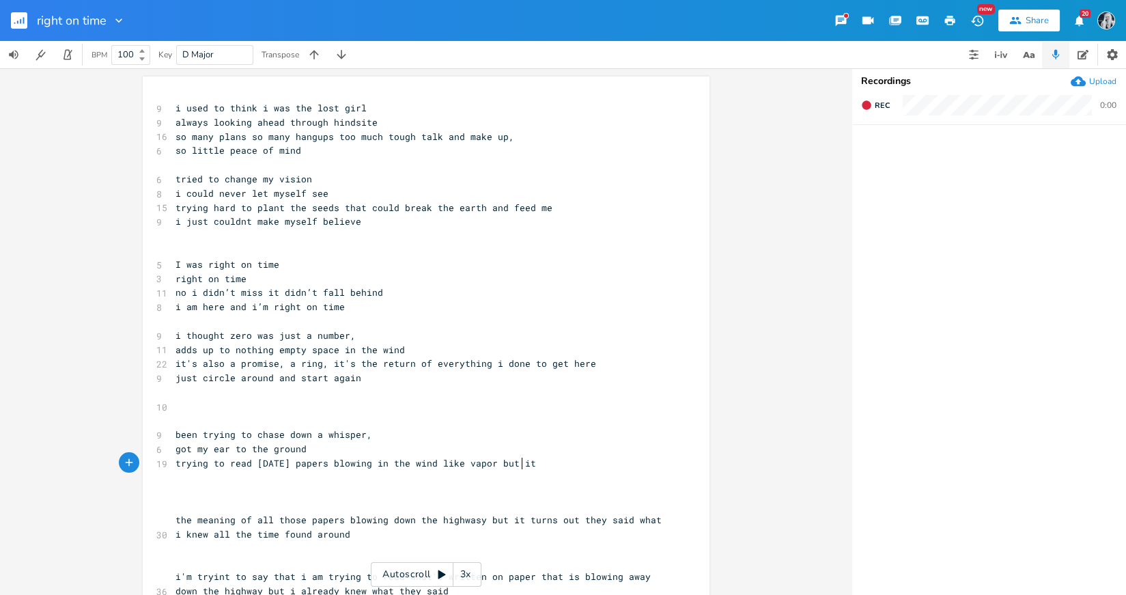
click at [517, 463] on span "trying to read [DATE] papers blowing in the wind like vapor but it" at bounding box center [355, 463] width 361 height 12
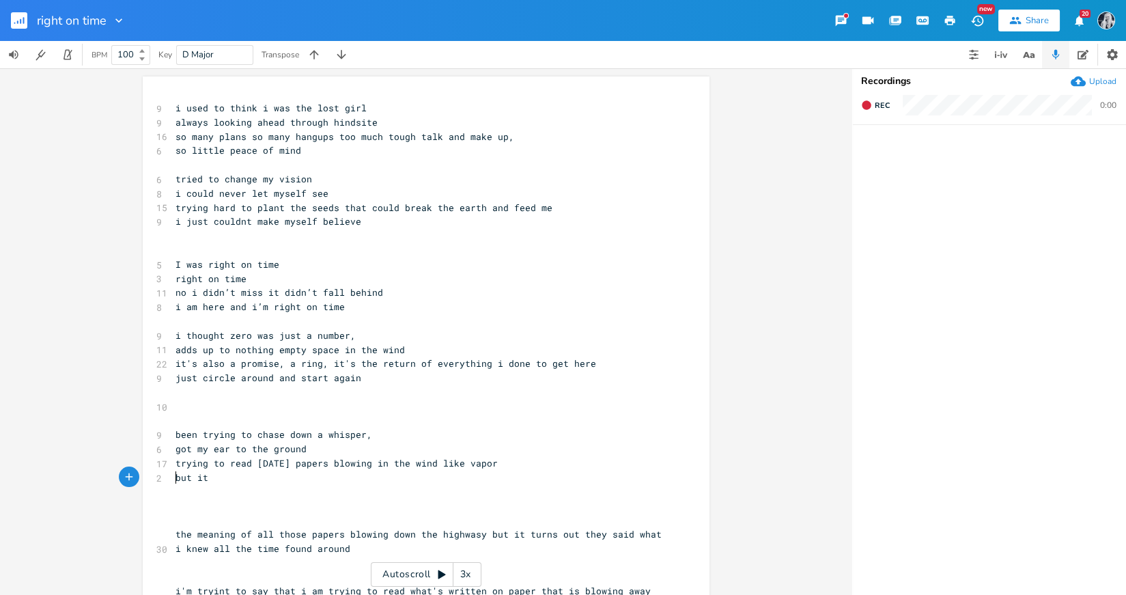
click at [205, 475] on span "but it" at bounding box center [191, 477] width 33 height 12
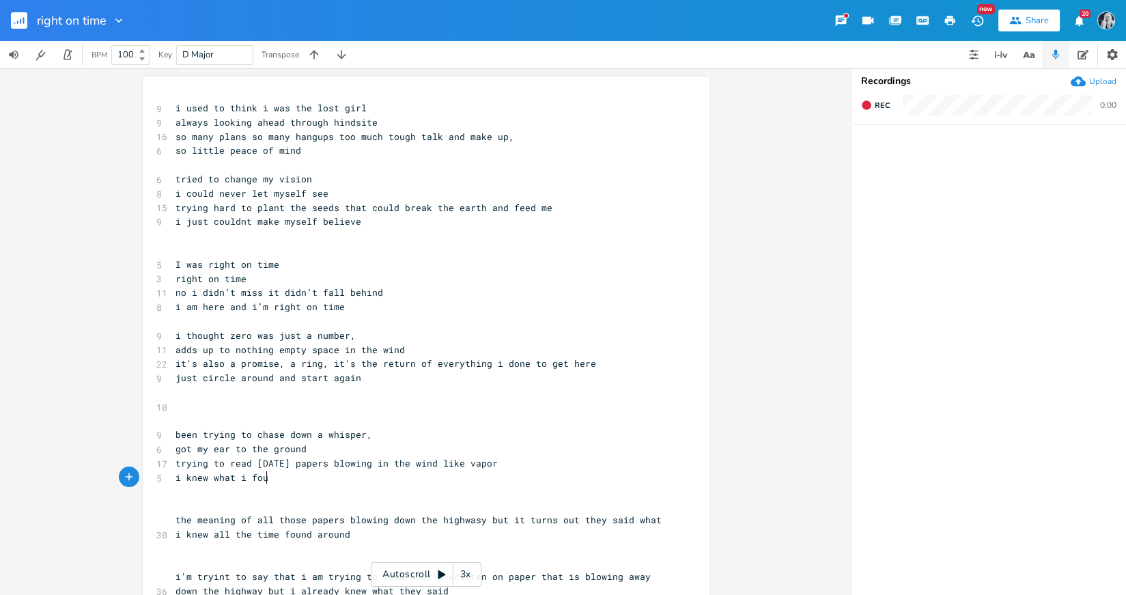
type textarea "i knew what i found"
drag, startPoint x: 229, startPoint y: 477, endPoint x: 168, endPoint y: 479, distance: 61.5
type textarea "knowing all the time"
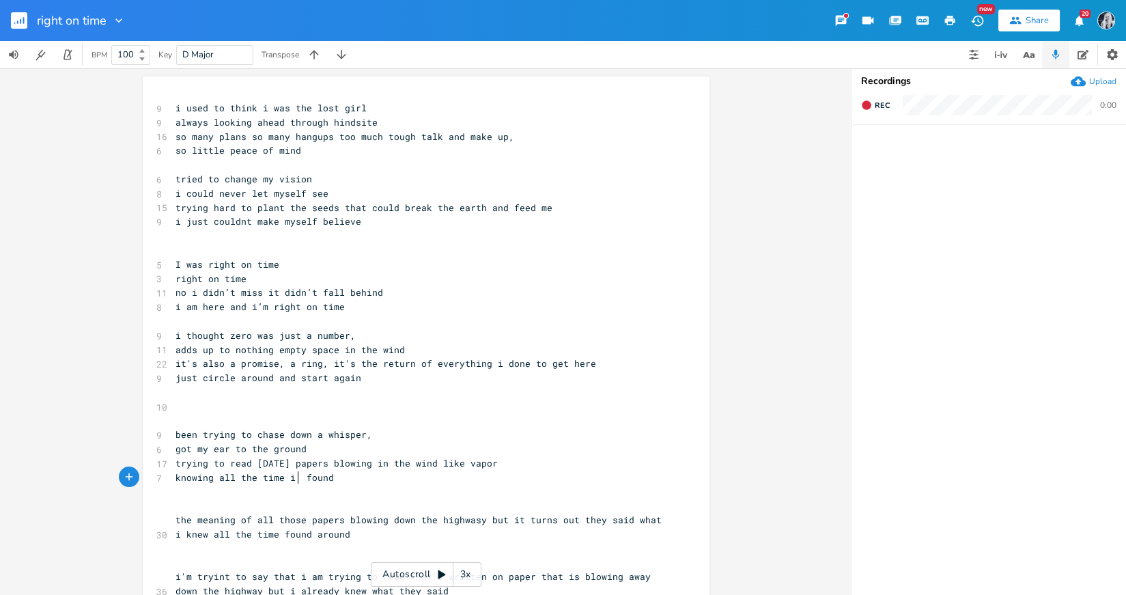
scroll to position [0, 5]
type textarea "'d"
type textarea "that"
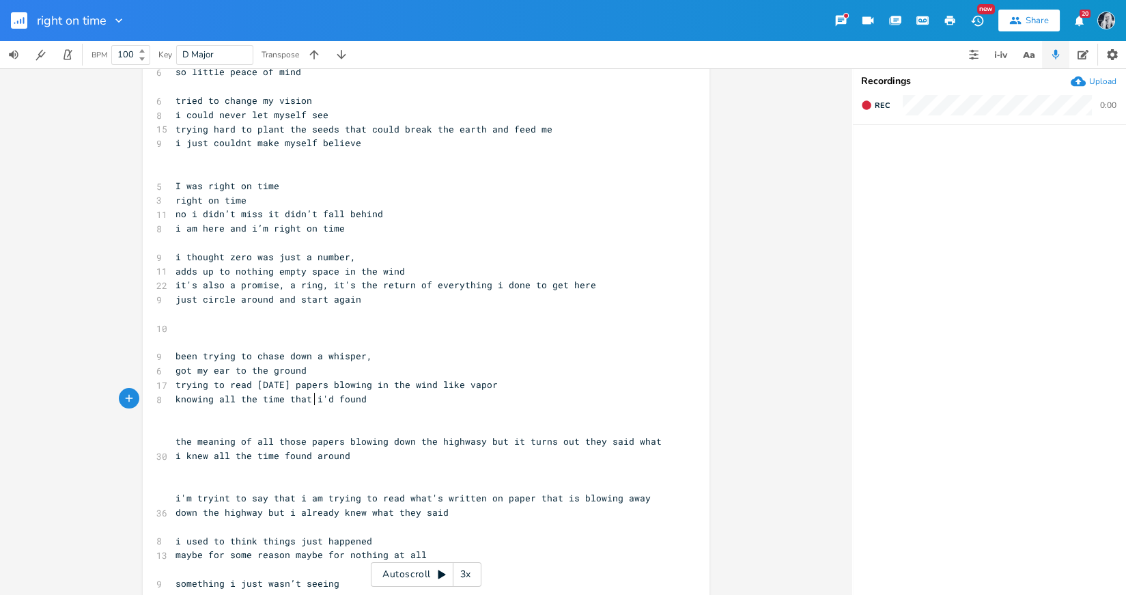
scroll to position [81, 0]
click at [173, 438] on pre "the meaning of all those papers blowing down the highwasy but it turns out they…" at bounding box center [419, 446] width 493 height 29
